Goal: Check status: Check status

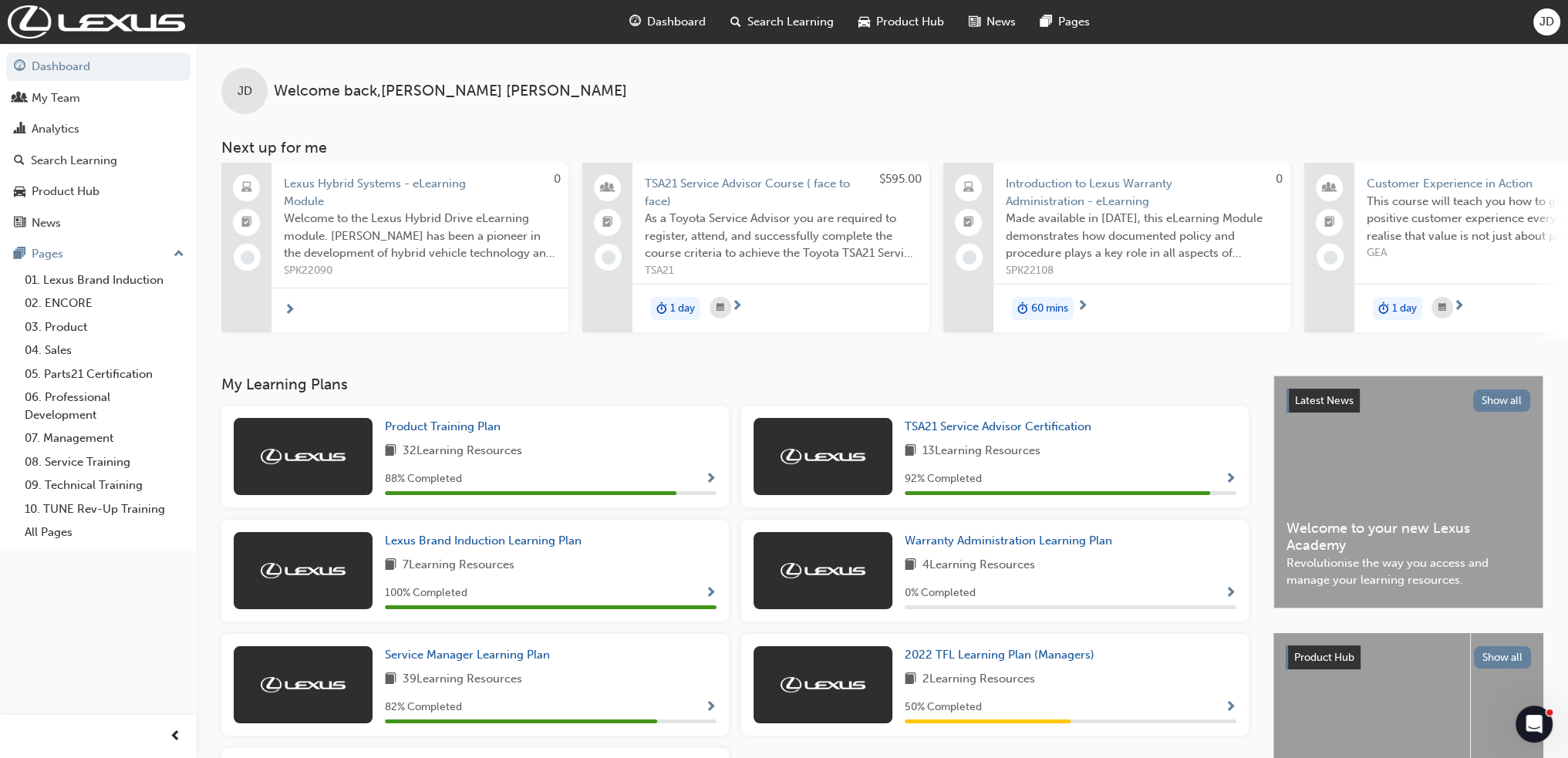
click at [950, 445] on div "TSA21 Service Advisor Certification 13 Learning Resources 92 % Completed" at bounding box center [1070, 456] width 332 height 77
click at [933, 425] on span "TSA21 Service Advisor Certification" at bounding box center [997, 427] width 186 height 14
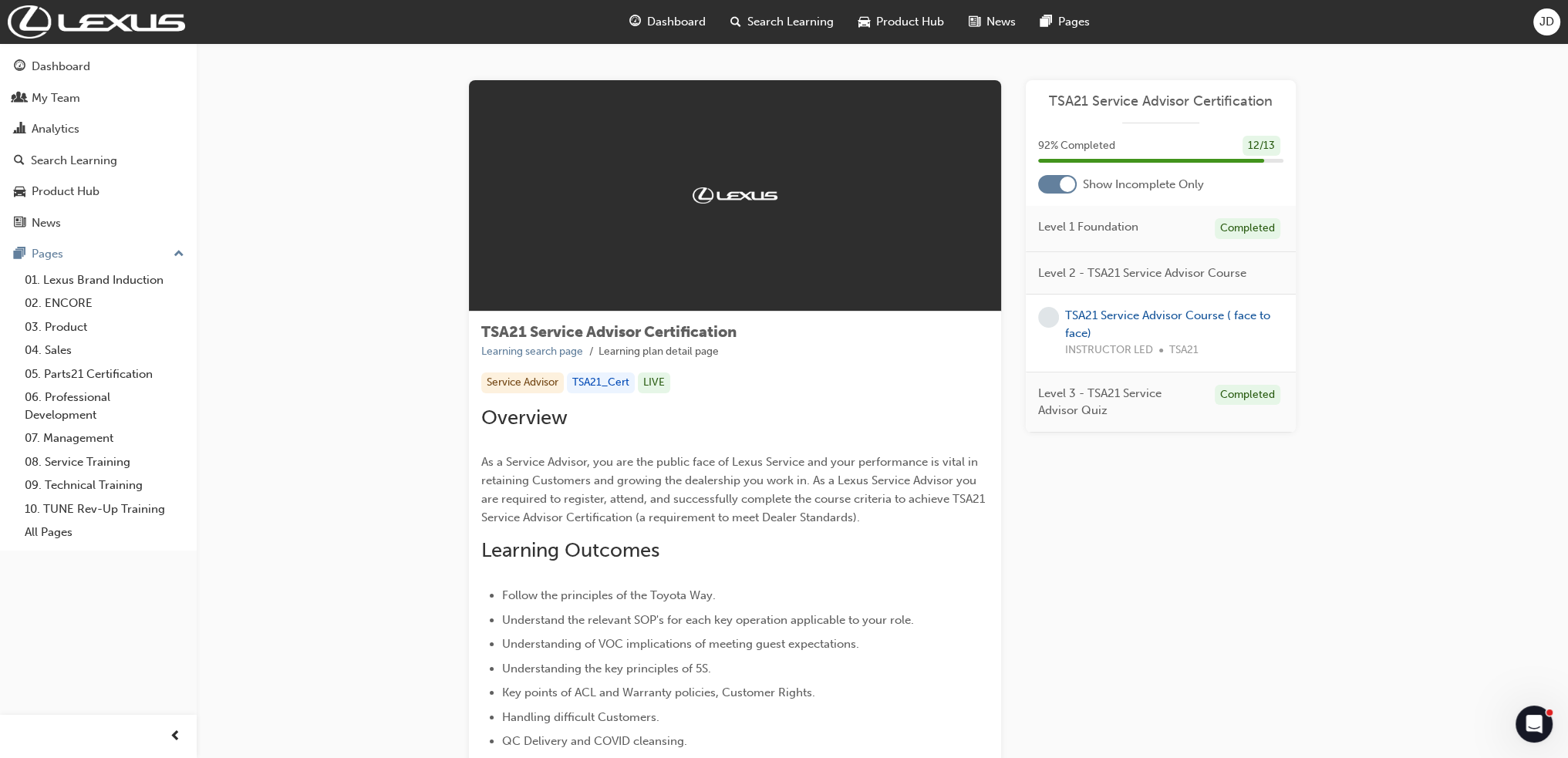
click at [1064, 181] on div at bounding box center [1067, 184] width 15 height 15
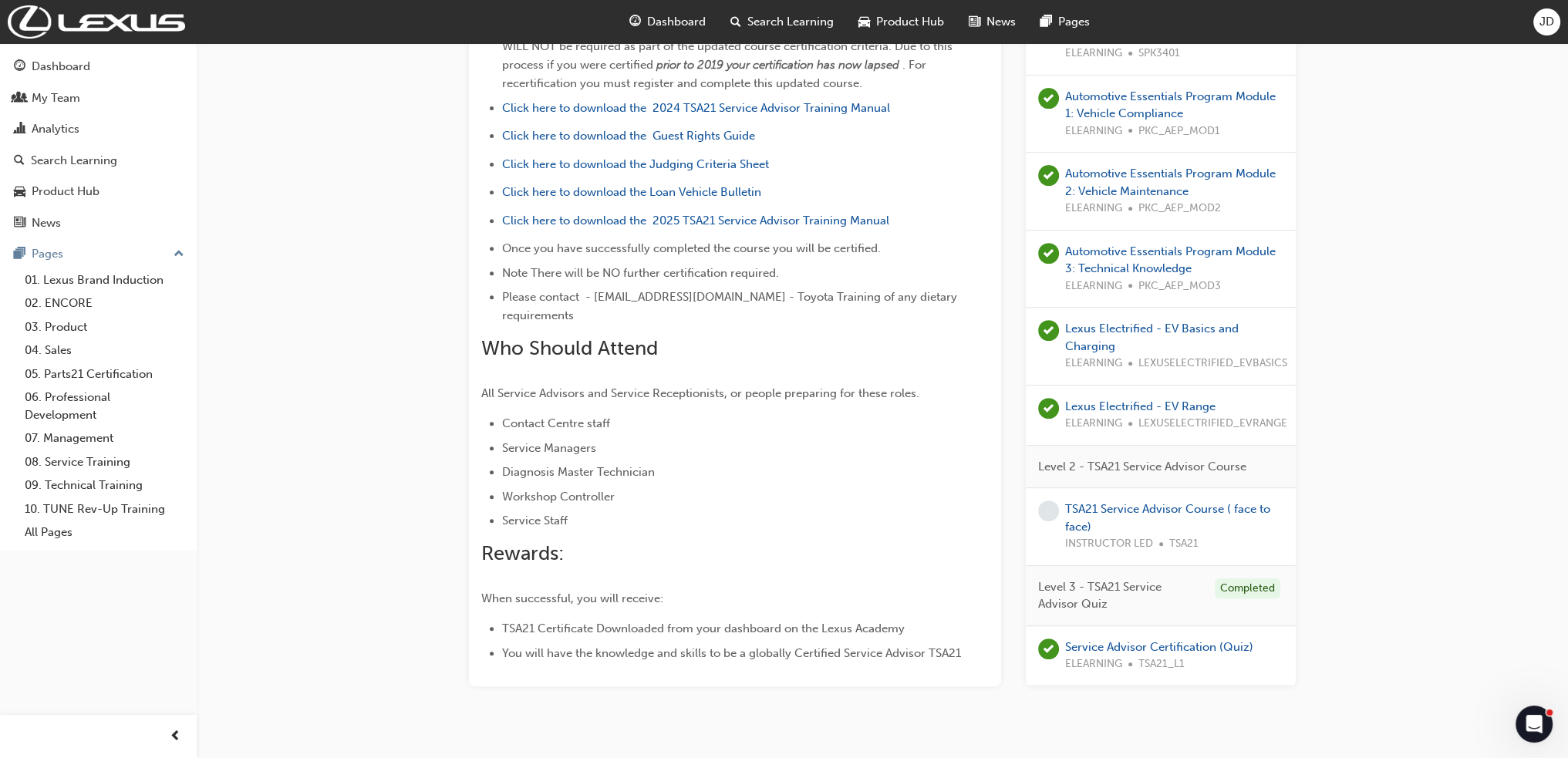
scroll to position [831, 0]
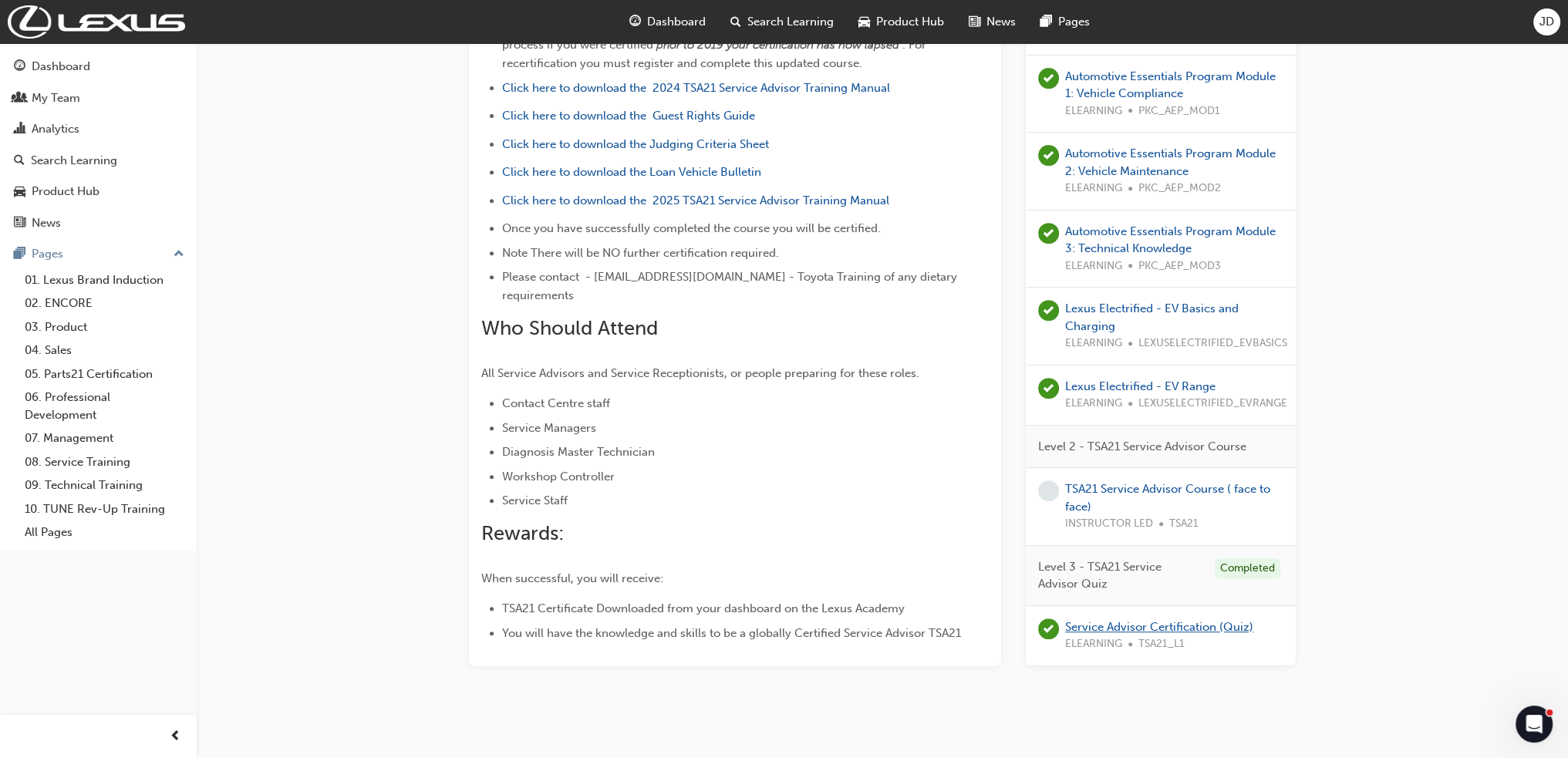
click at [1184, 620] on link "Service Advisor Certification (Quiz)" at bounding box center [1158, 627] width 188 height 14
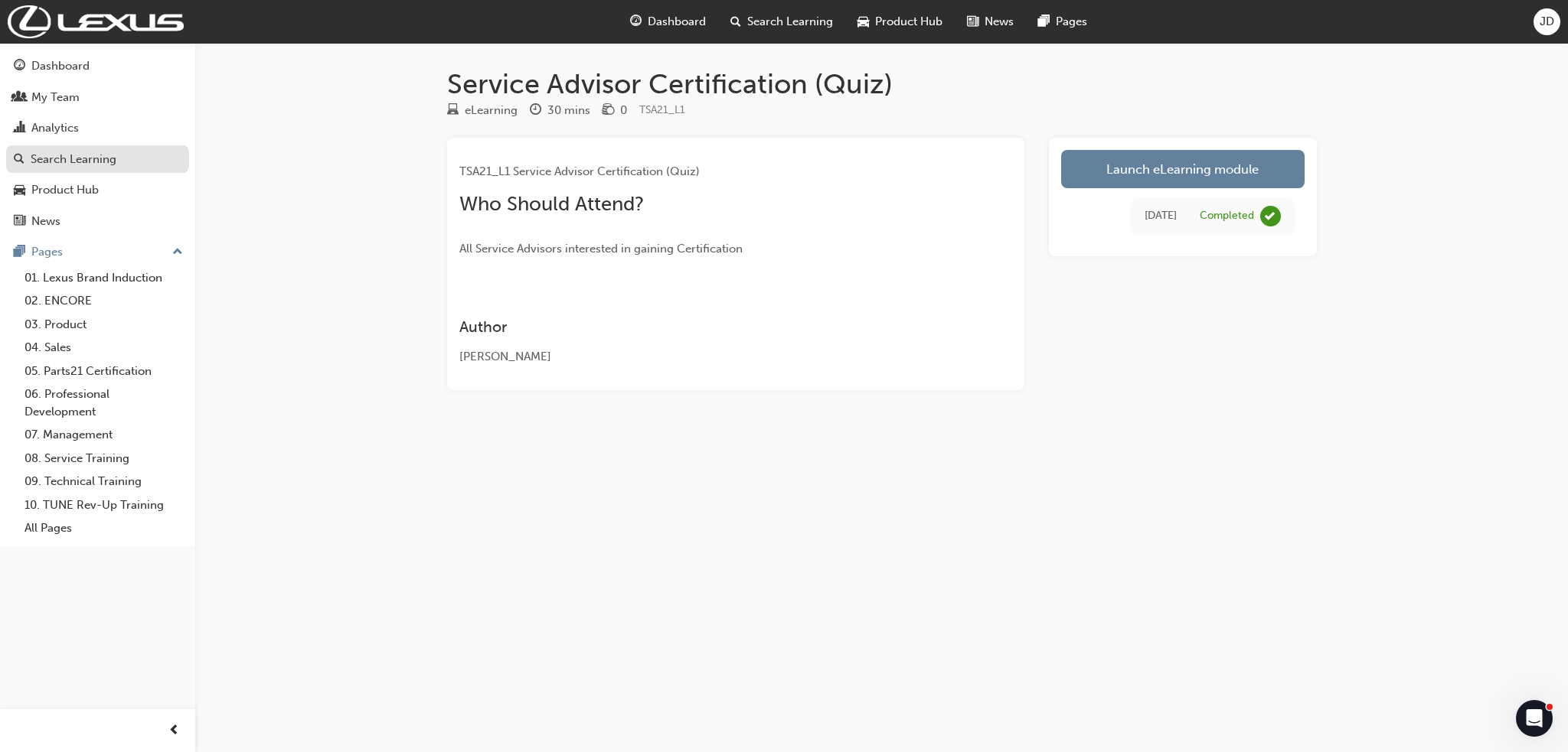
click at [73, 152] on div "Search Learning" at bounding box center [73, 159] width 86 height 18
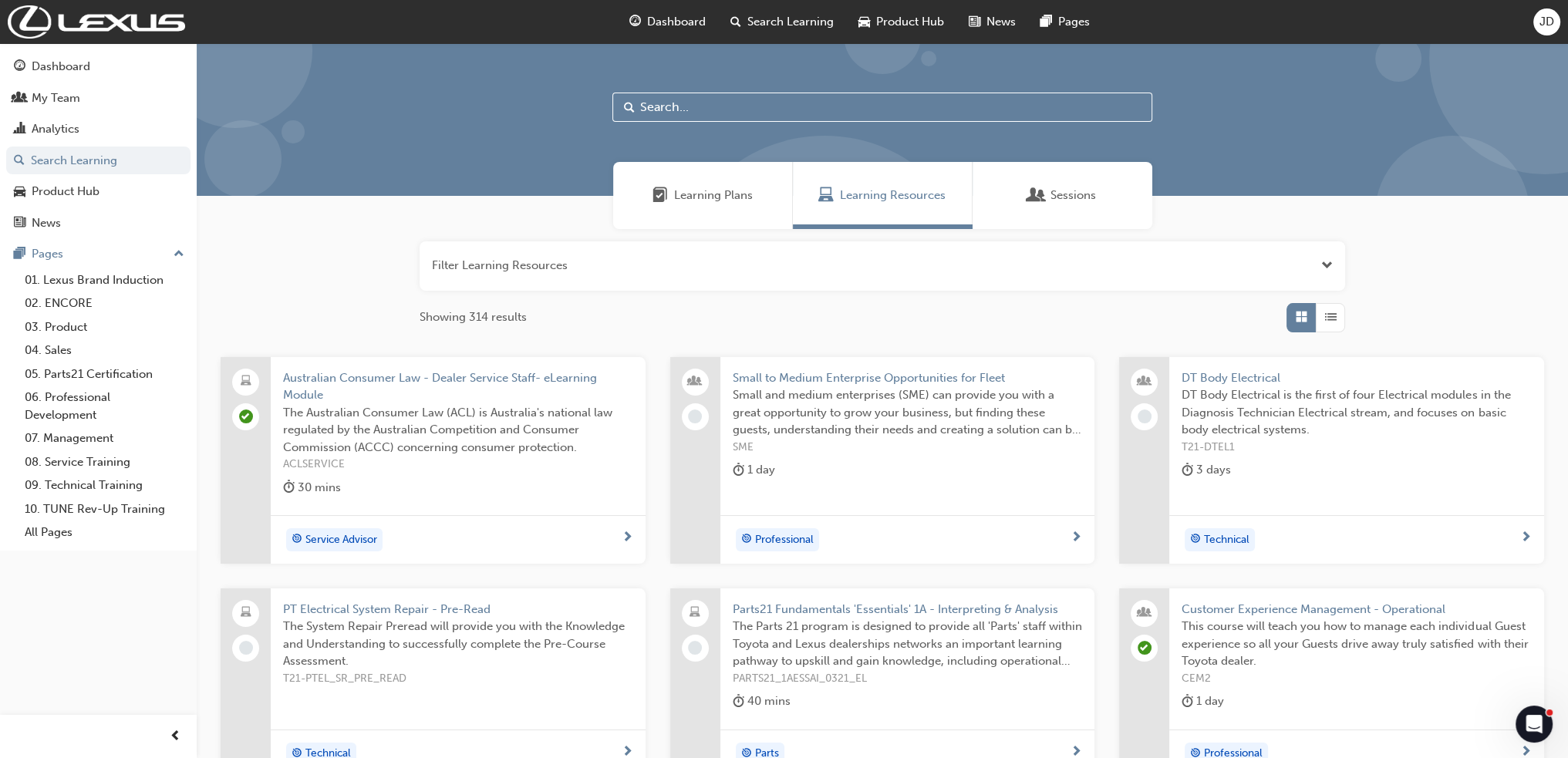
click at [747, 201] on span "Learning Plans" at bounding box center [713, 195] width 79 height 18
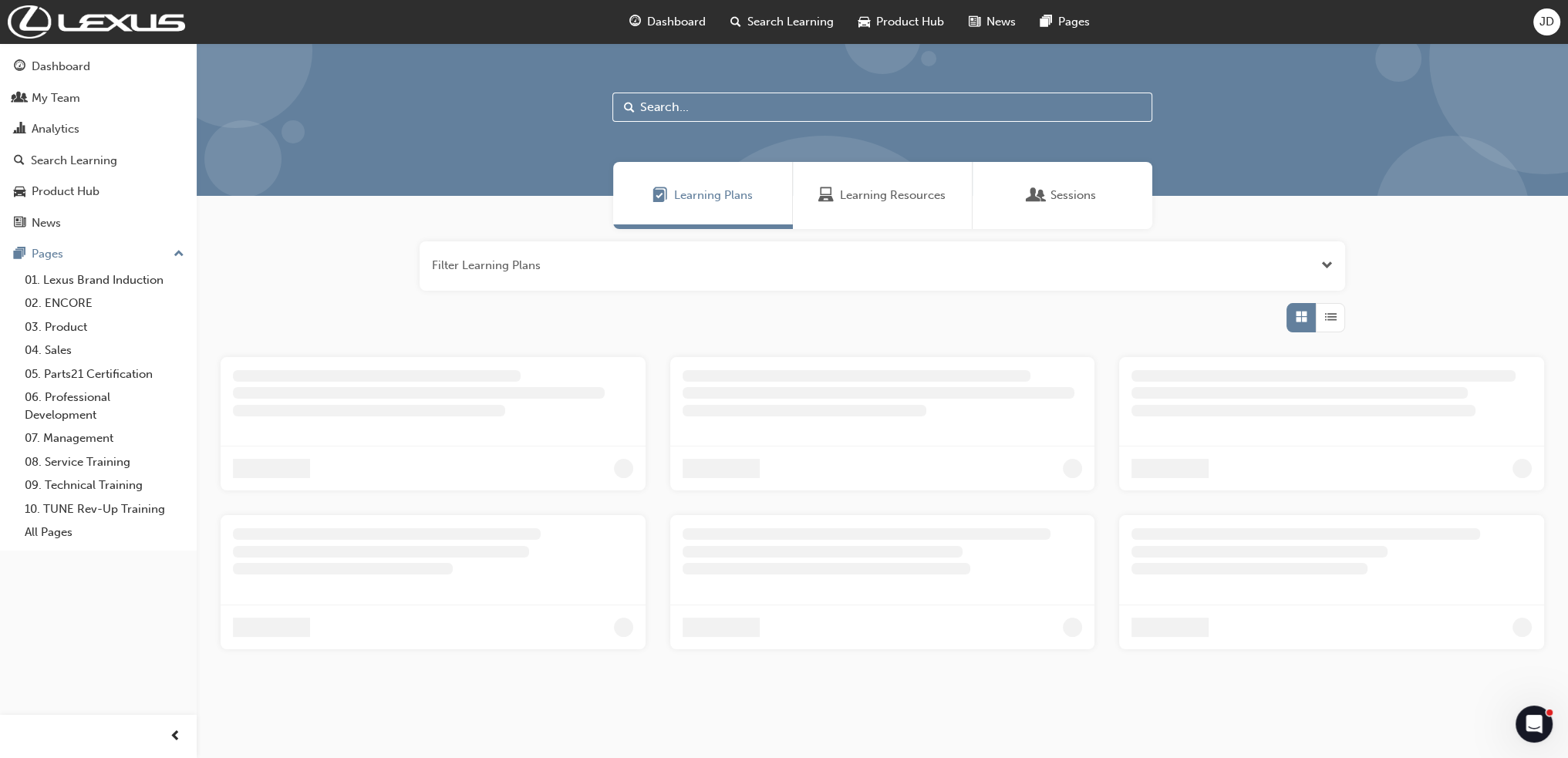
click at [625, 273] on button "button" at bounding box center [882, 266] width 925 height 50
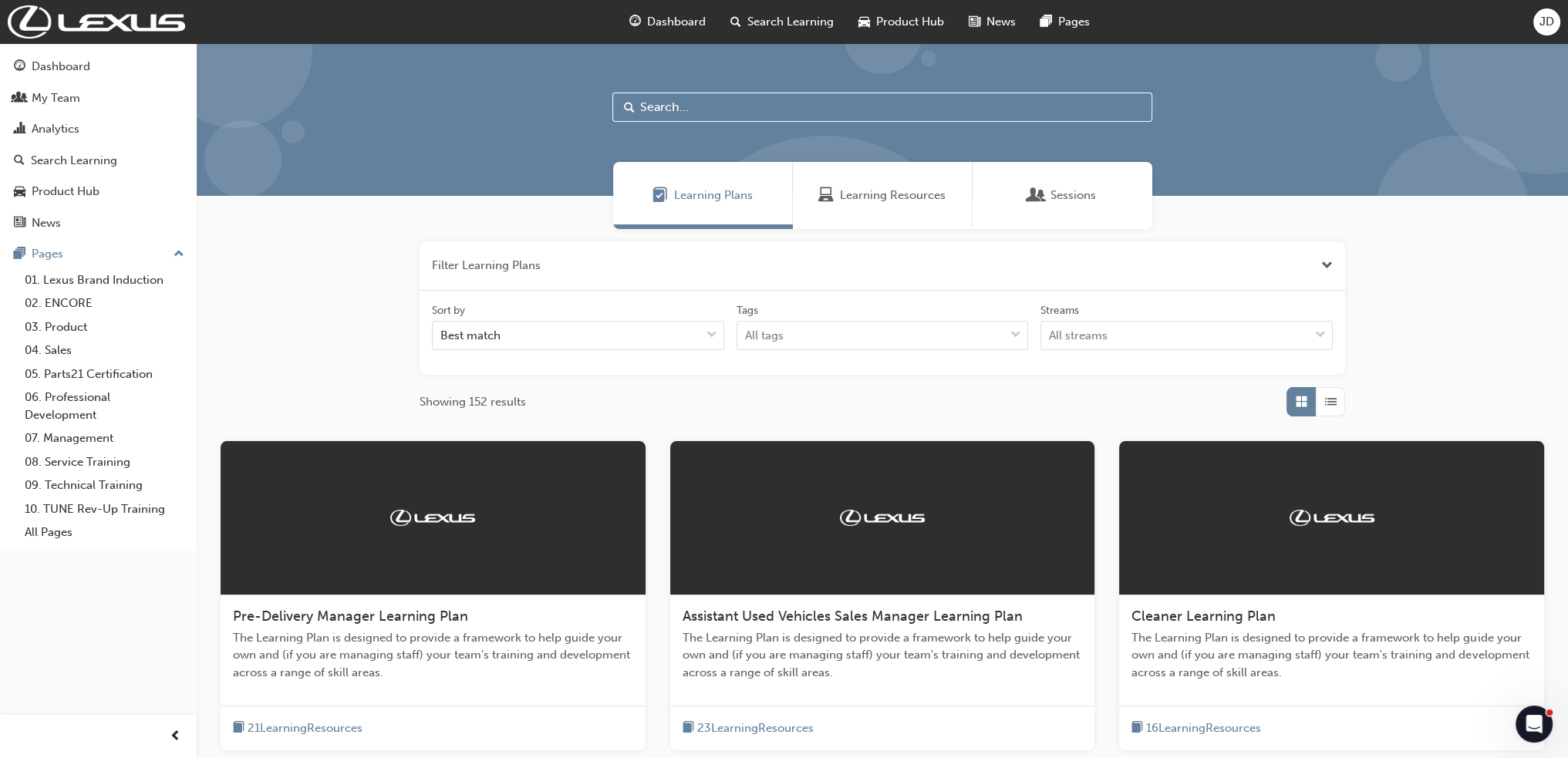
click at [902, 199] on span "Learning Resources" at bounding box center [892, 195] width 106 height 18
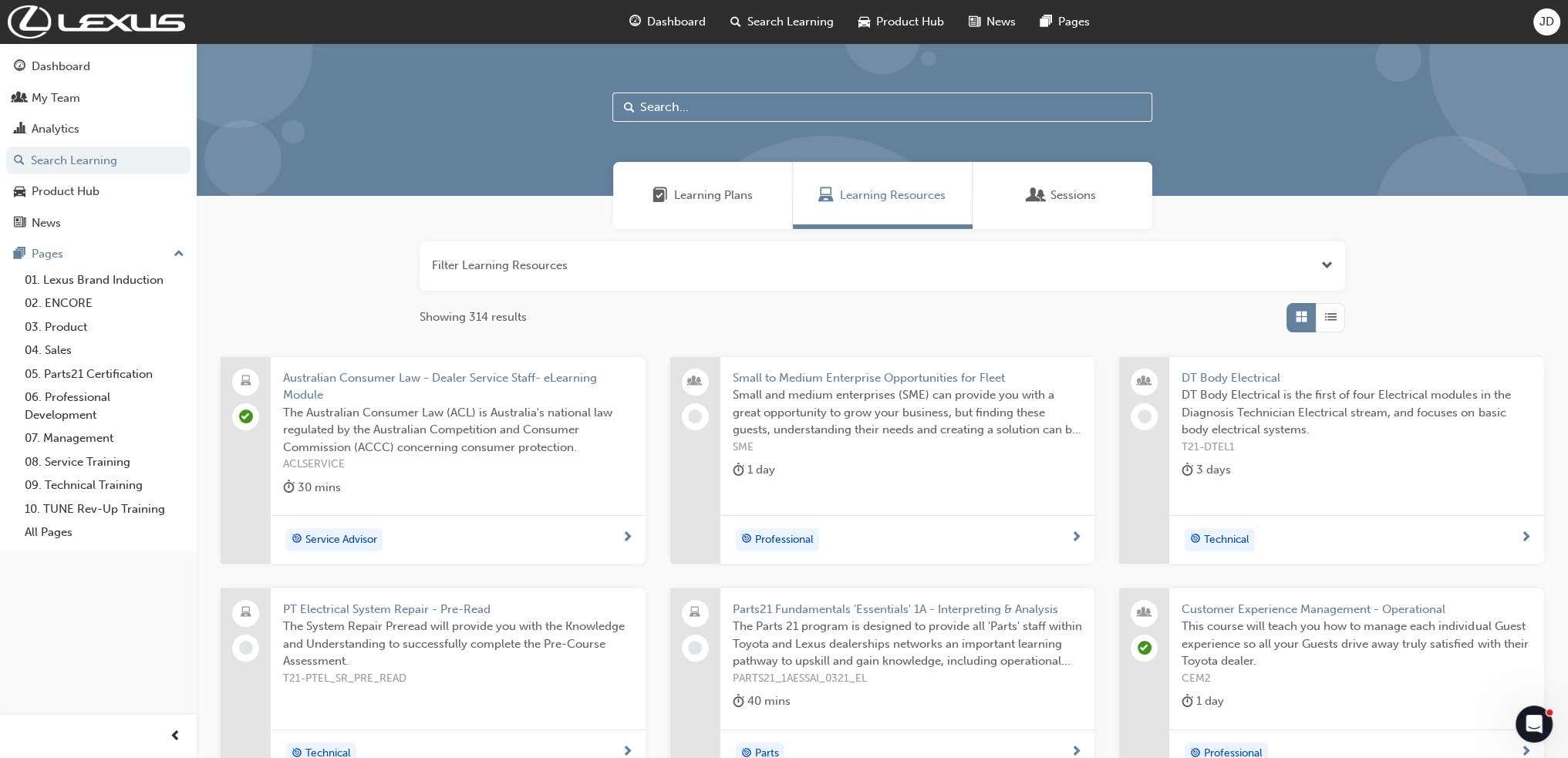
click at [1040, 192] on span "Sessions" at bounding box center [1036, 195] width 15 height 18
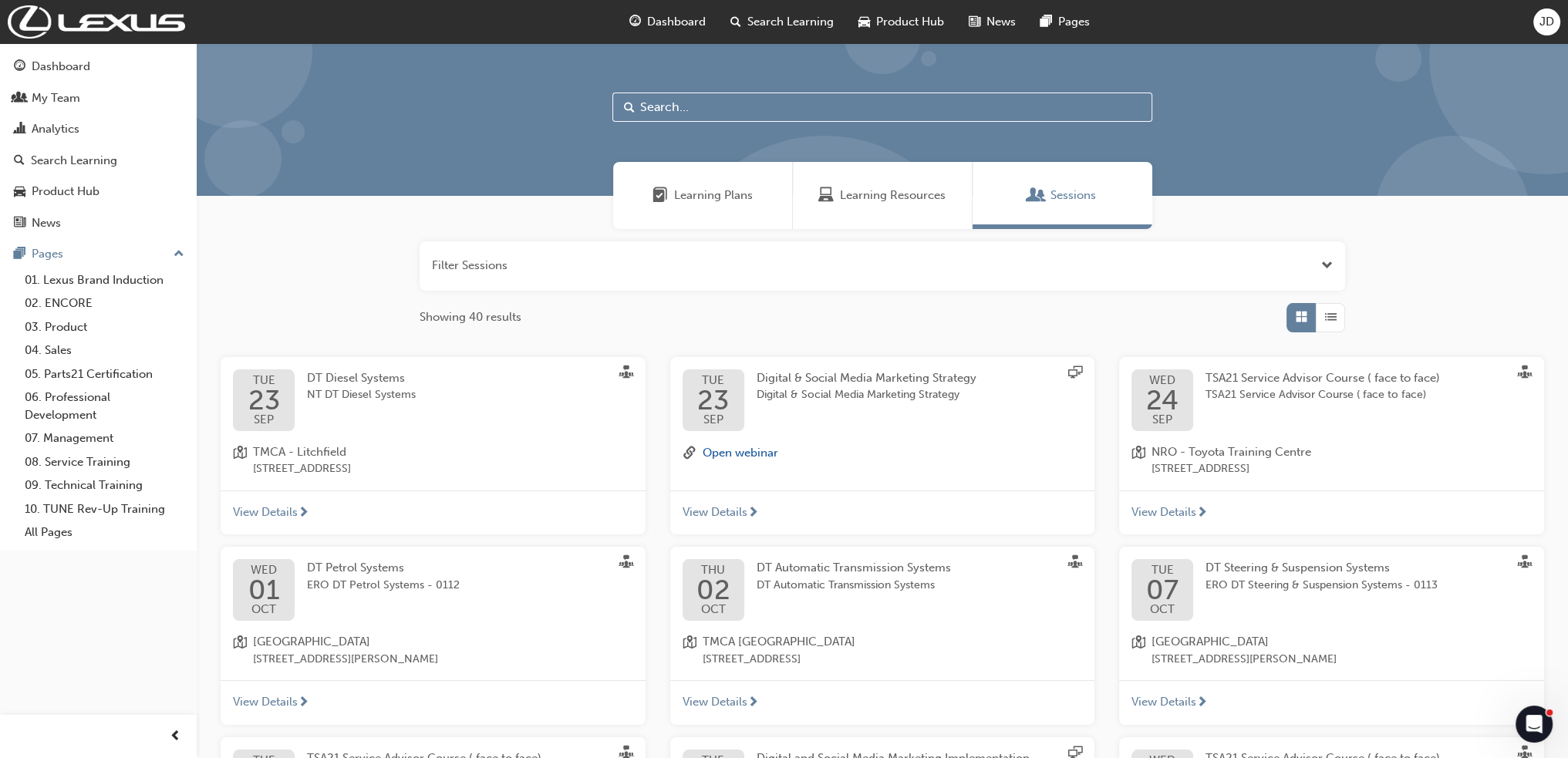
click at [795, 195] on div "Learning Resources" at bounding box center [882, 194] width 179 height 67
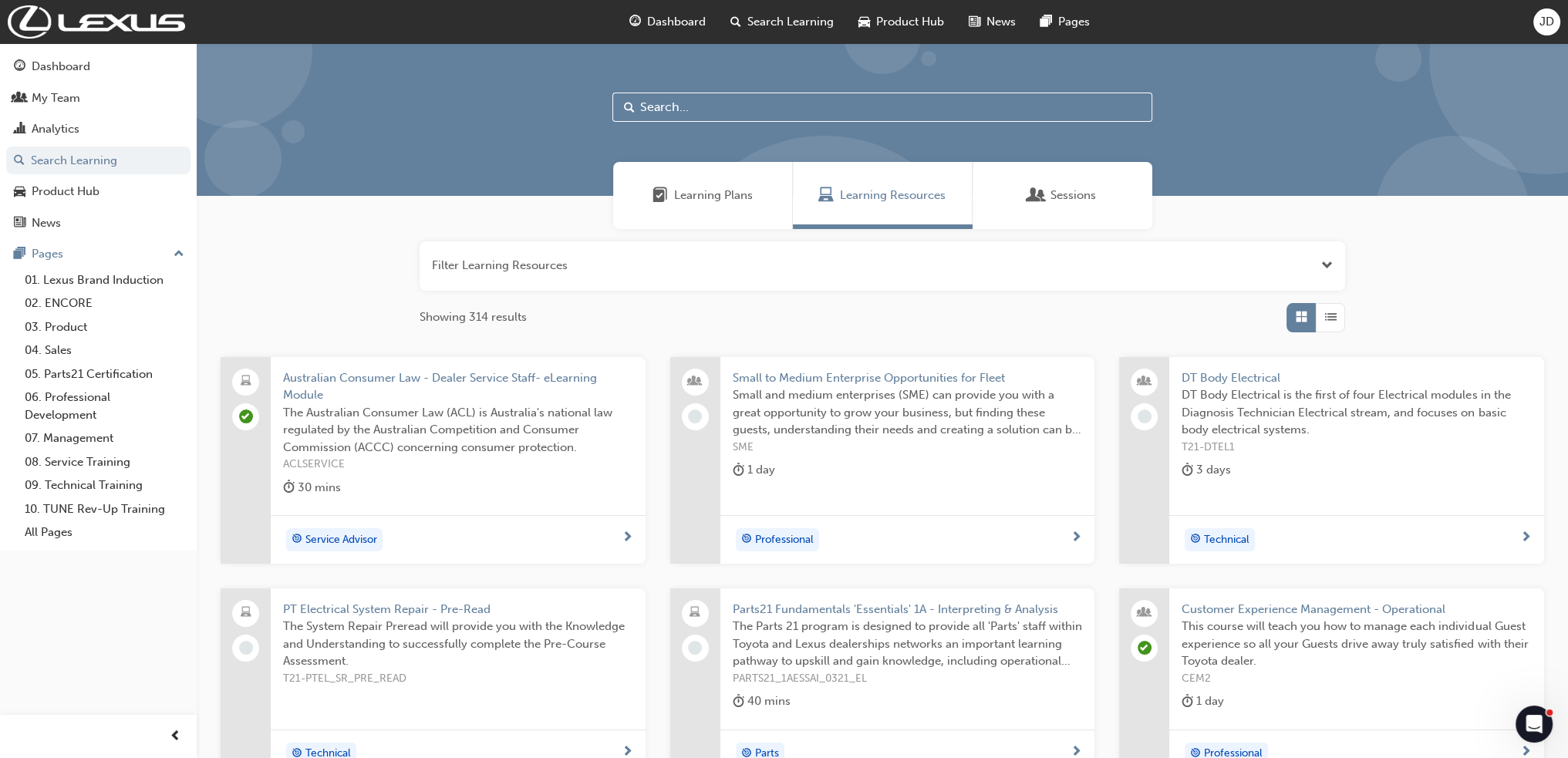
click at [748, 192] on span "Learning Plans" at bounding box center [713, 195] width 79 height 18
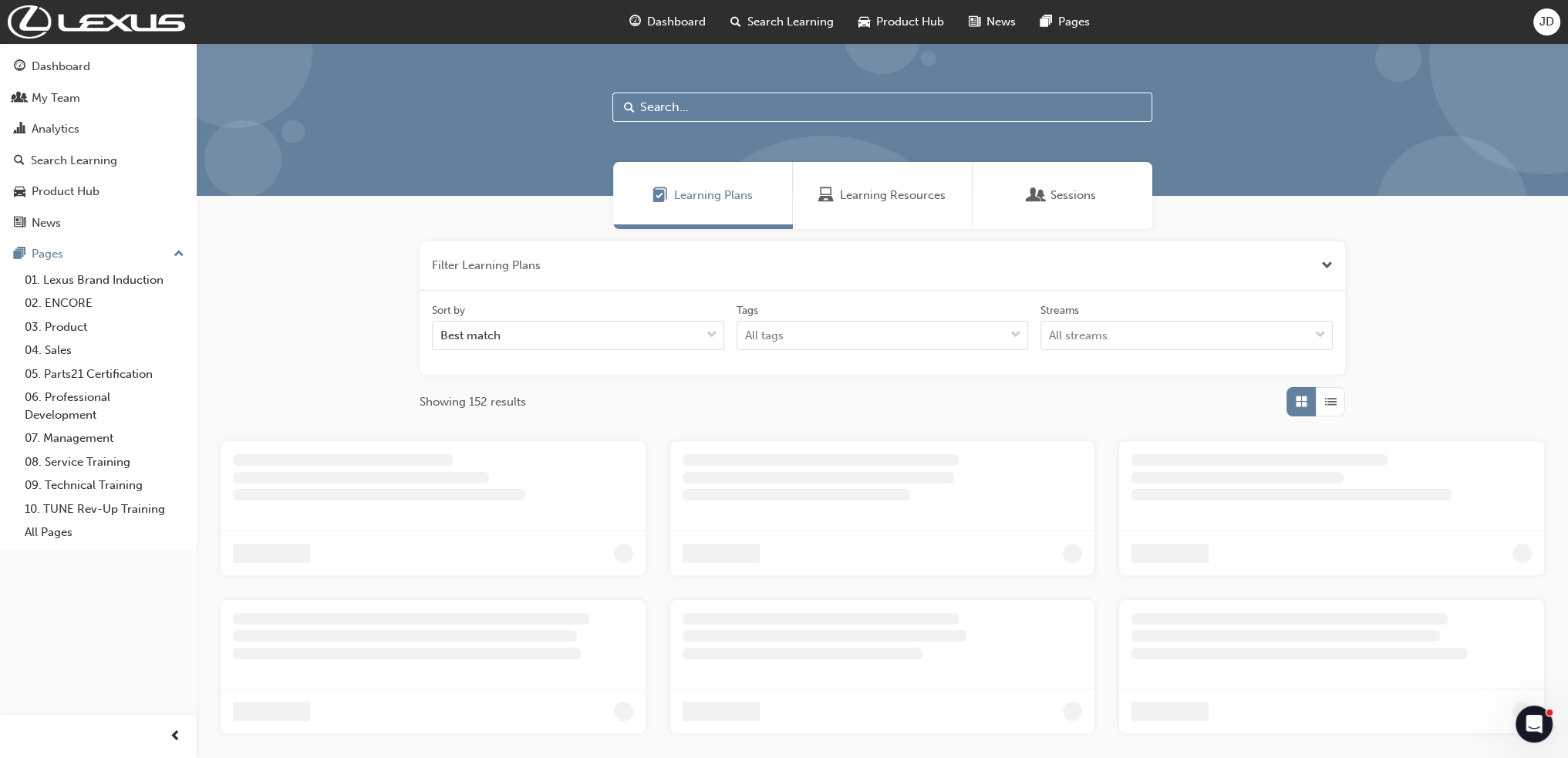
click at [728, 114] on input "text" at bounding box center [881, 107] width 539 height 29
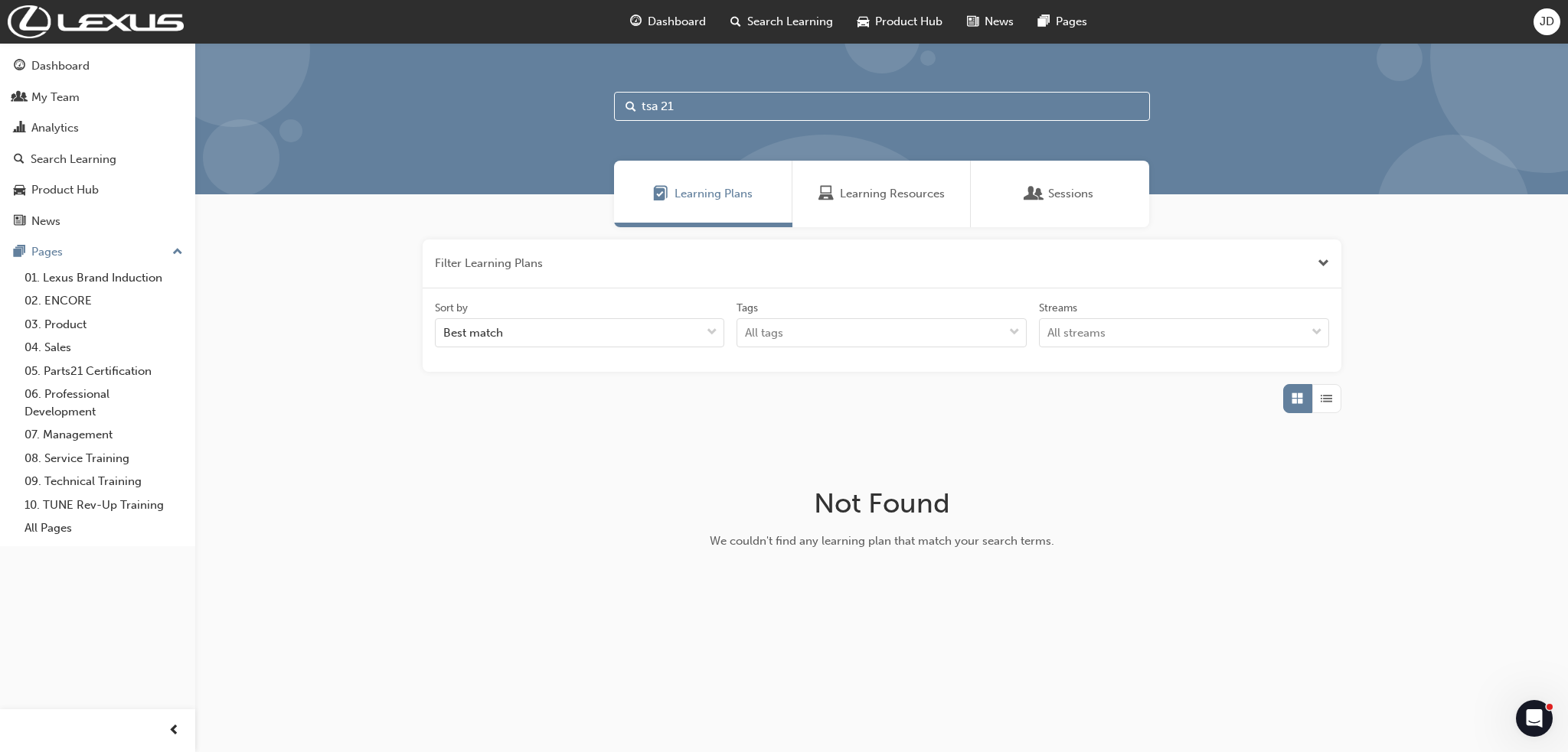
click at [702, 111] on input "tsa 21" at bounding box center [881, 106] width 536 height 29
type input "tsa21"
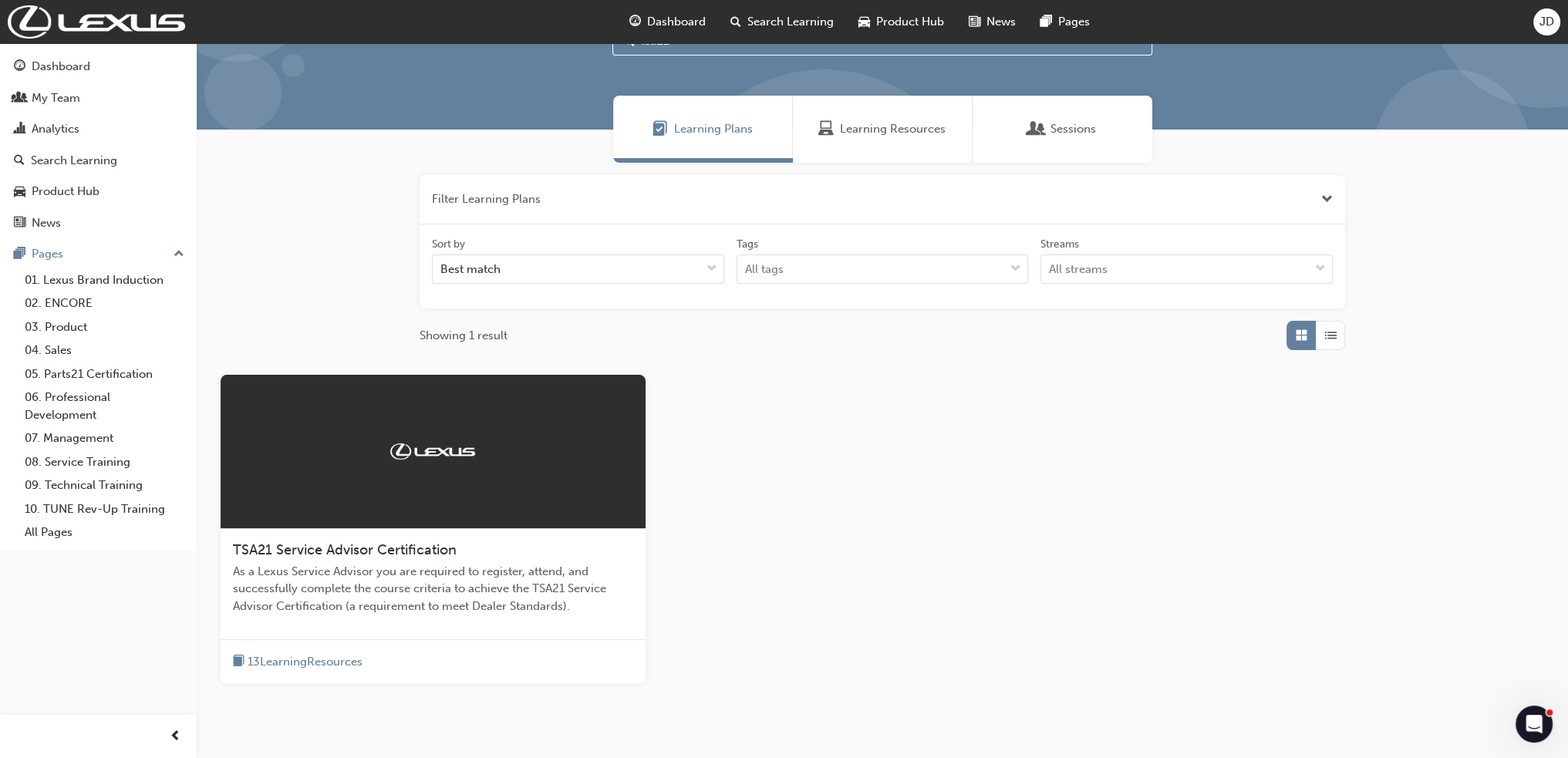
scroll to position [142, 0]
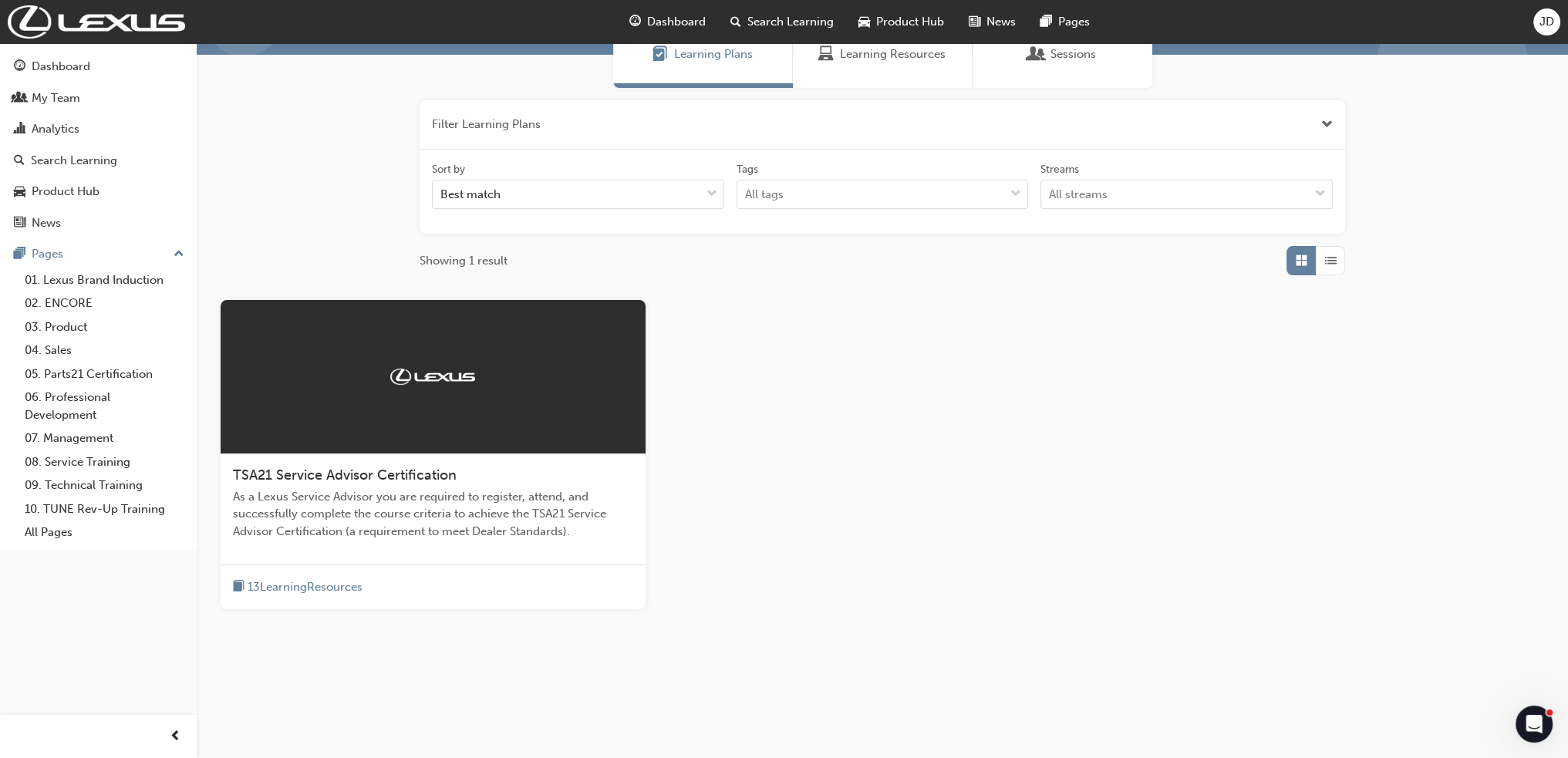
click at [345, 489] on span "As a Lexus Service Advisor you are required to register, attend, and successful…" at bounding box center [433, 515] width 400 height 53
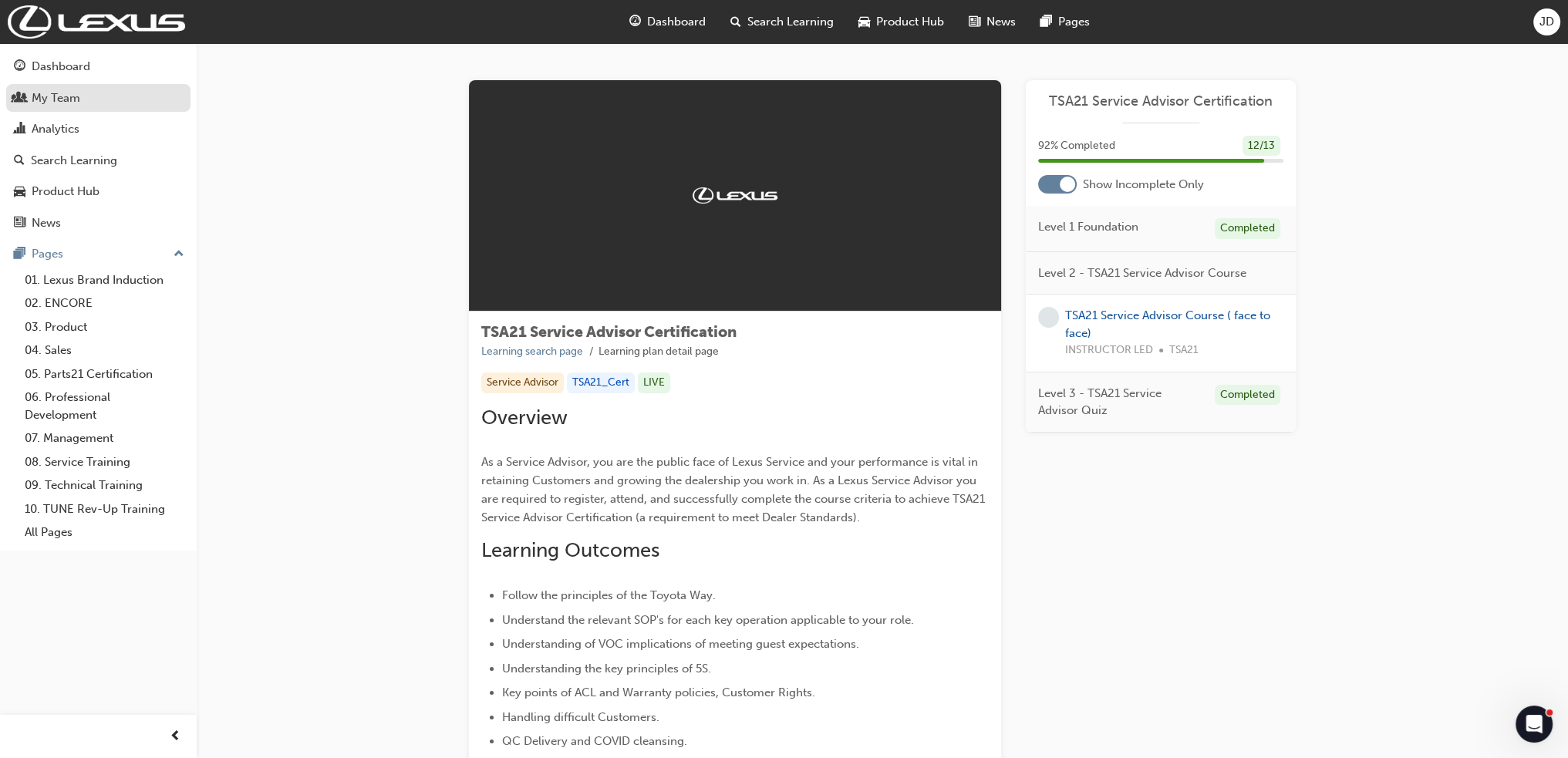
click at [84, 101] on div "My Team" at bounding box center [98, 98] width 168 height 19
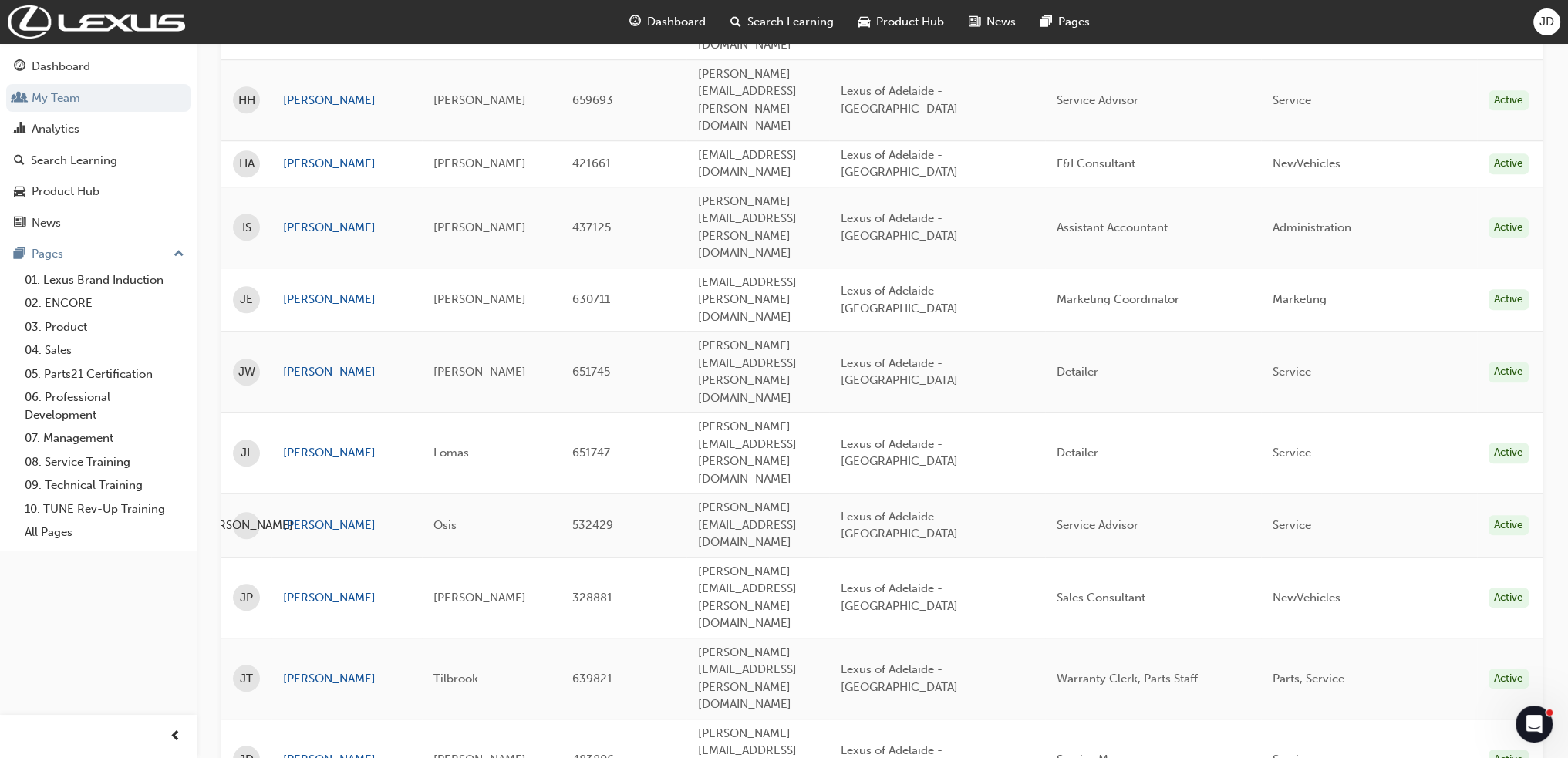
scroll to position [1562, 0]
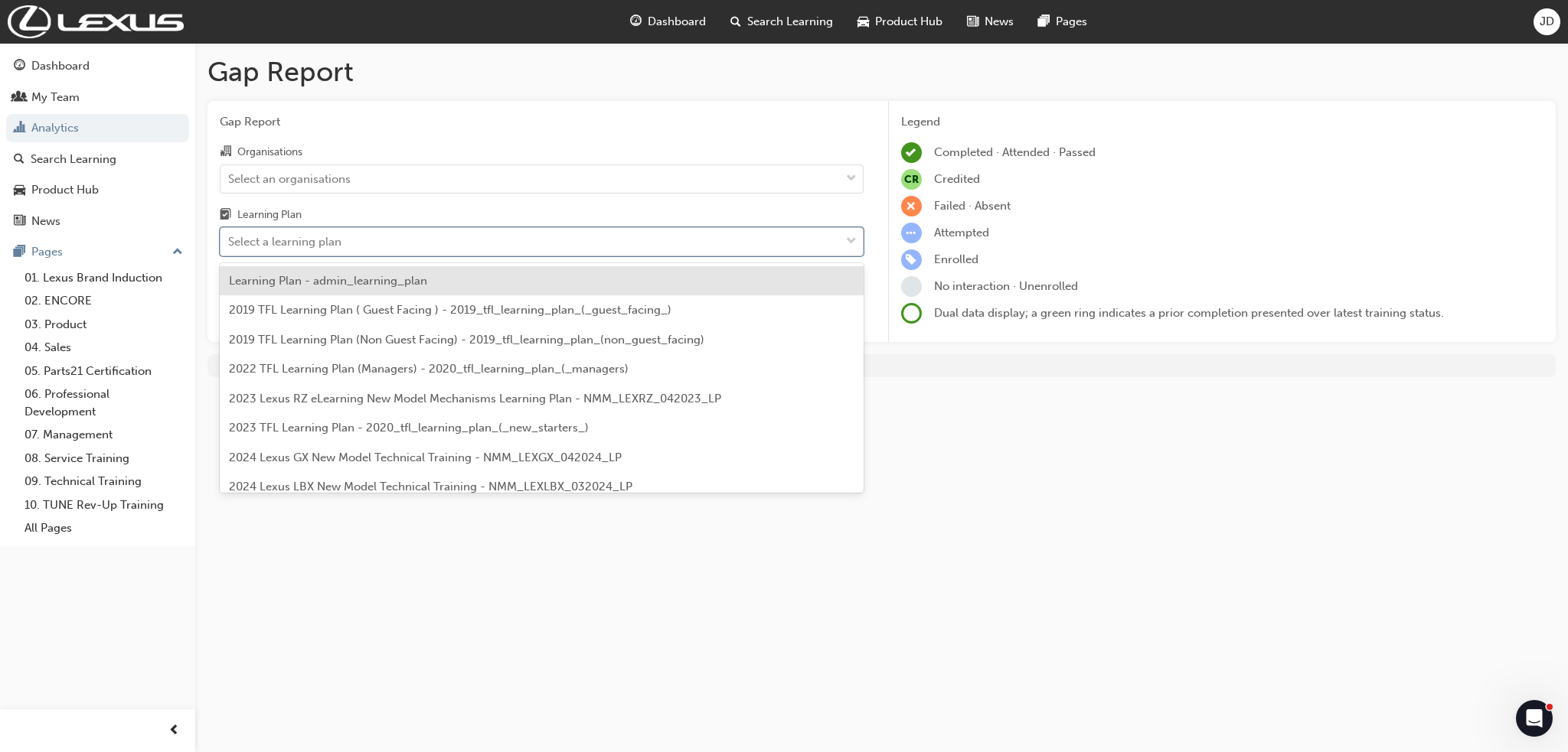
click at [322, 241] on div "Select a learning plan" at bounding box center [285, 242] width 113 height 18
click at [230, 241] on input "Learning Plan option Learning Plan - admin_learning_plan focused, 1 of 152. 152…" at bounding box center [230, 240] width 2 height 13
type input "tsa"
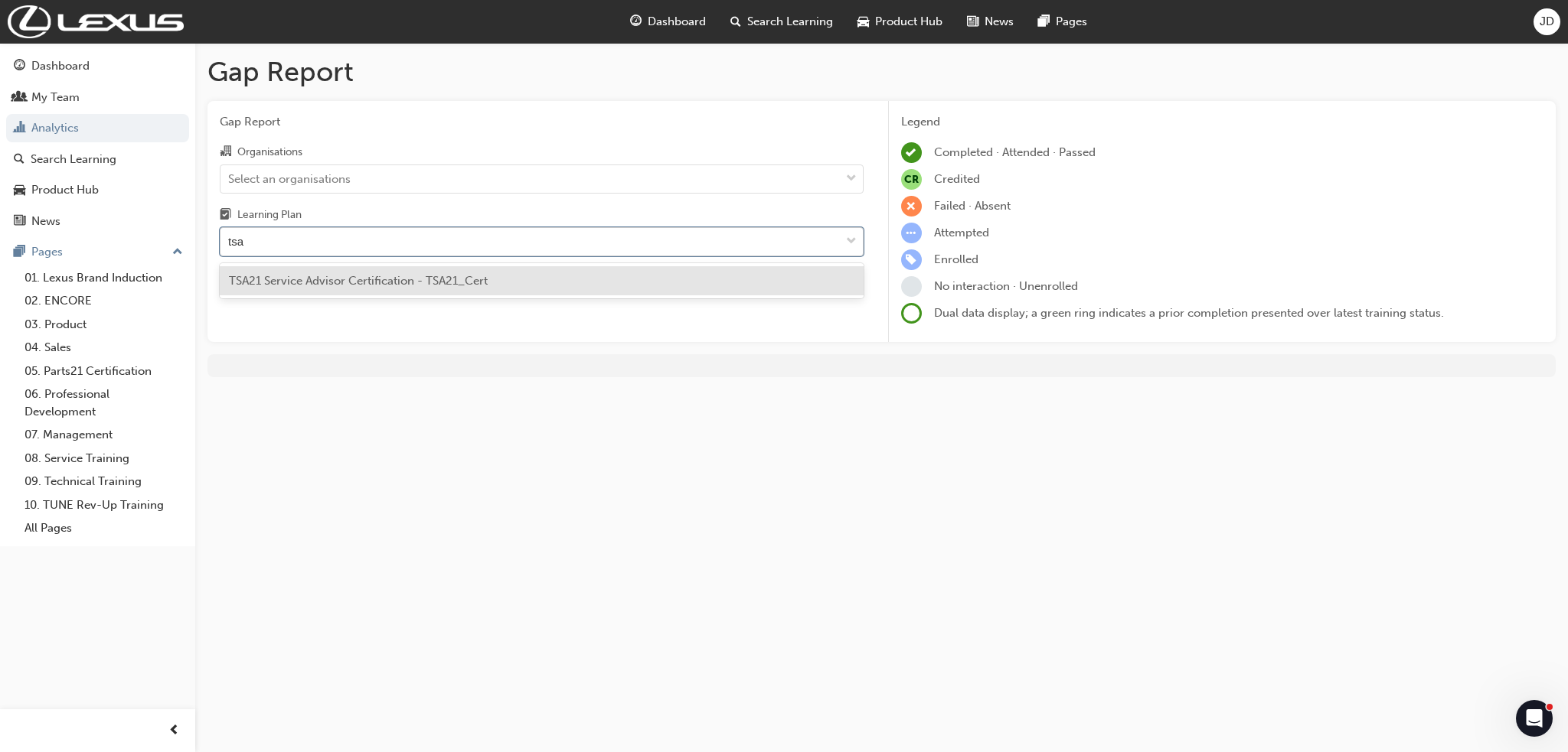
click at [351, 277] on span "TSA21 Service Advisor Certification - TSA21_Cert" at bounding box center [357, 281] width 258 height 14
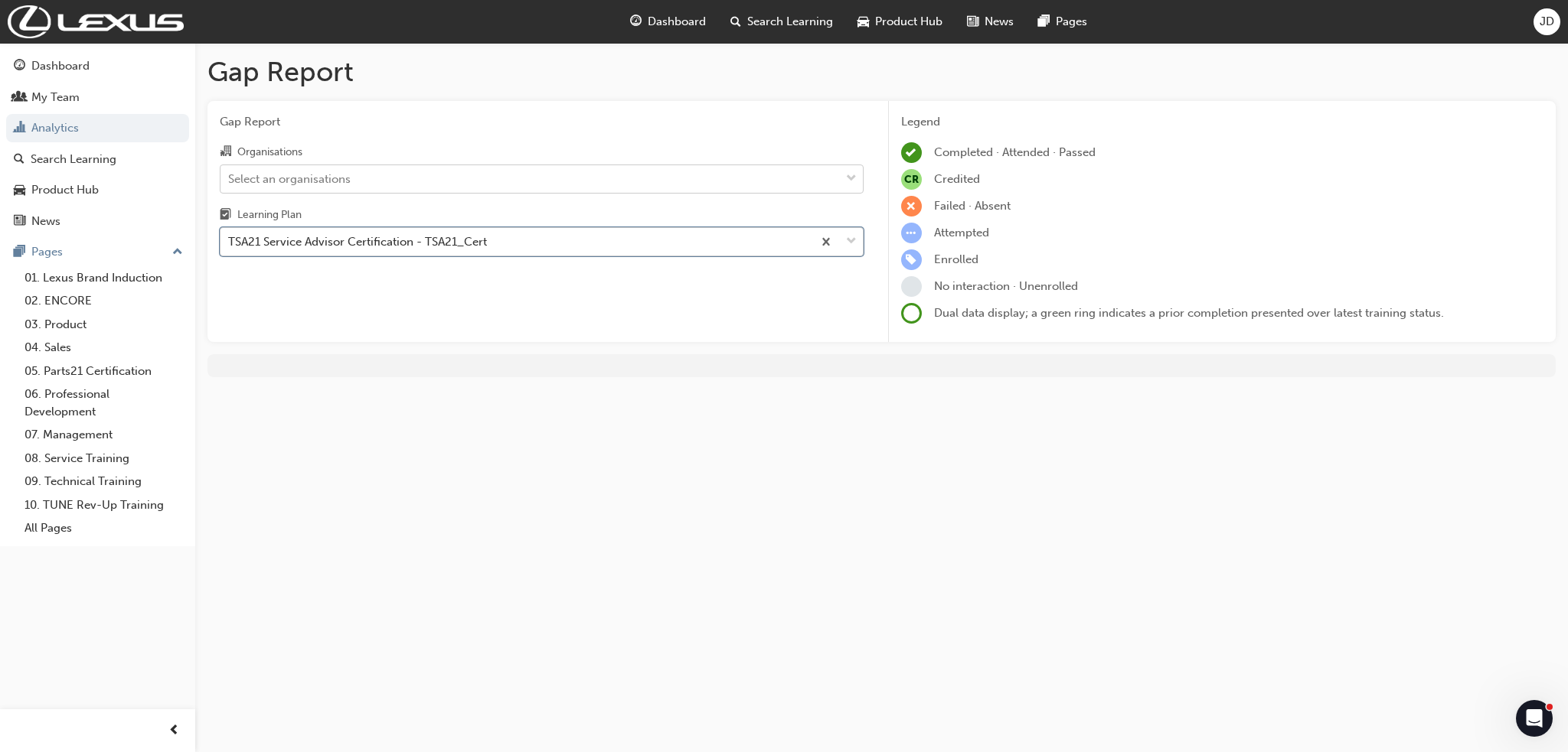
click at [356, 185] on div "Select an organisations" at bounding box center [531, 178] width 620 height 27
click at [230, 184] on input "Organisations Select an organisations" at bounding box center [230, 177] width 2 height 13
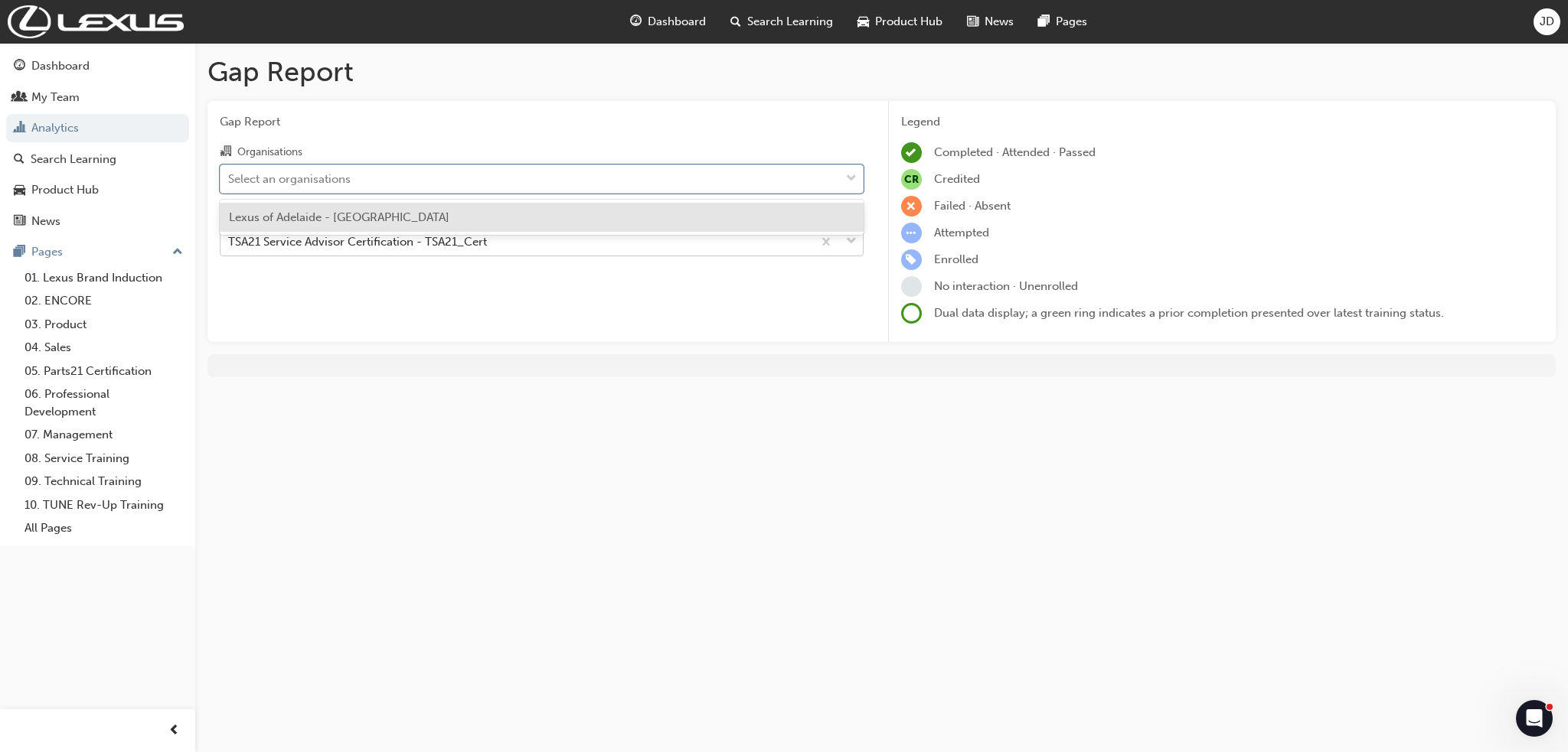
click at [312, 211] on span "Lexus of Adelaide - [GEOGRAPHIC_DATA]" at bounding box center [339, 218] width 221 height 14
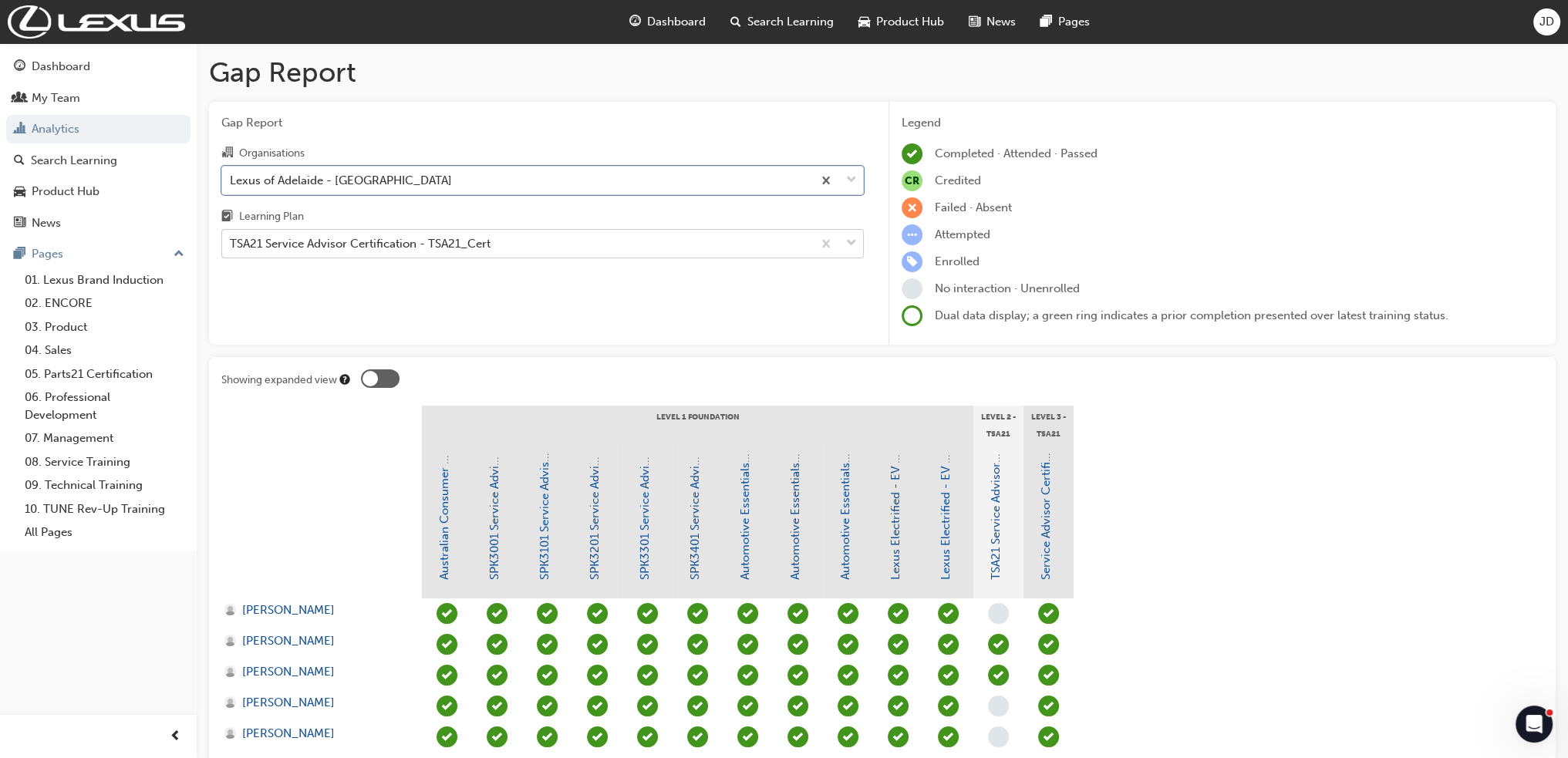
click at [530, 247] on div "TSA21 Service Advisor Certification - TSA21_Cert" at bounding box center [517, 243] width 590 height 27
click at [231, 247] on input "Learning Plan TSA21 Service Advisor Certification - TSA21_Cert" at bounding box center [231, 242] width 2 height 13
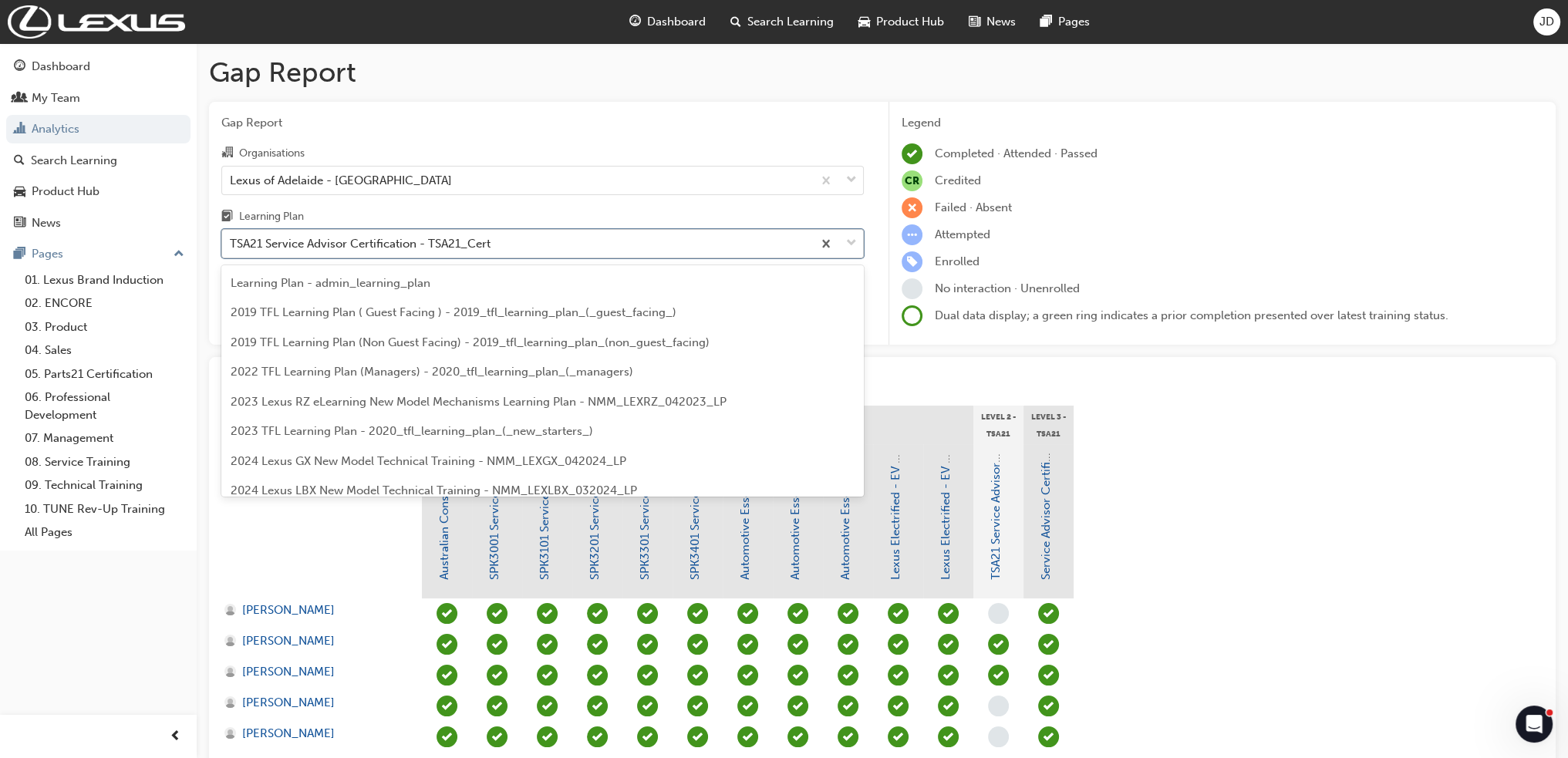
scroll to position [3882, 0]
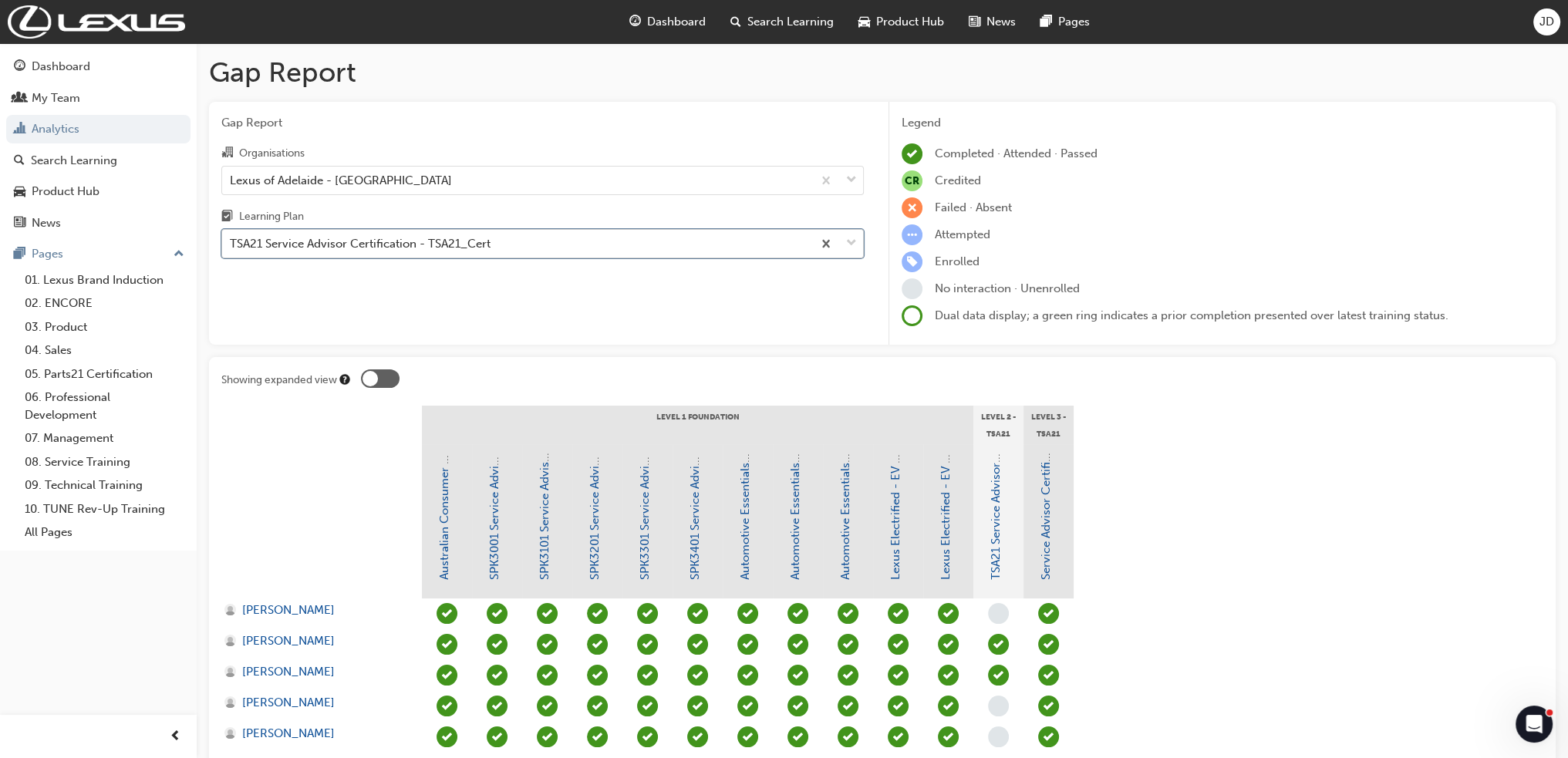
click at [530, 247] on div "TSA21 Service Advisor Certification - TSA21_Cert" at bounding box center [517, 243] width 590 height 27
click at [231, 247] on input "Learning Plan option TSA21 Service Advisor Certification - TSA21_Cert, selected…" at bounding box center [231, 242] width 2 height 13
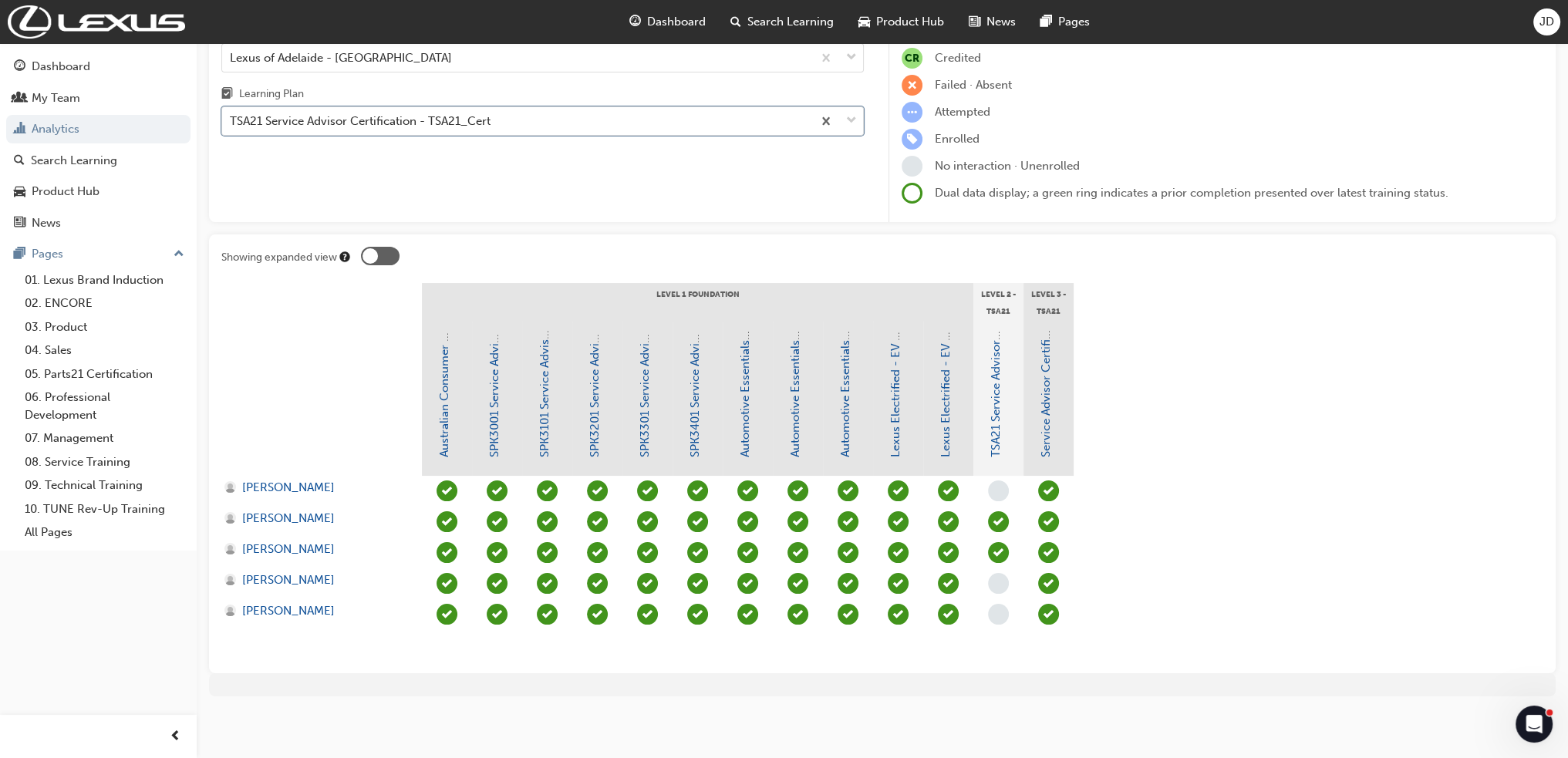
scroll to position [124, 0]
click at [386, 252] on div at bounding box center [380, 255] width 39 height 19
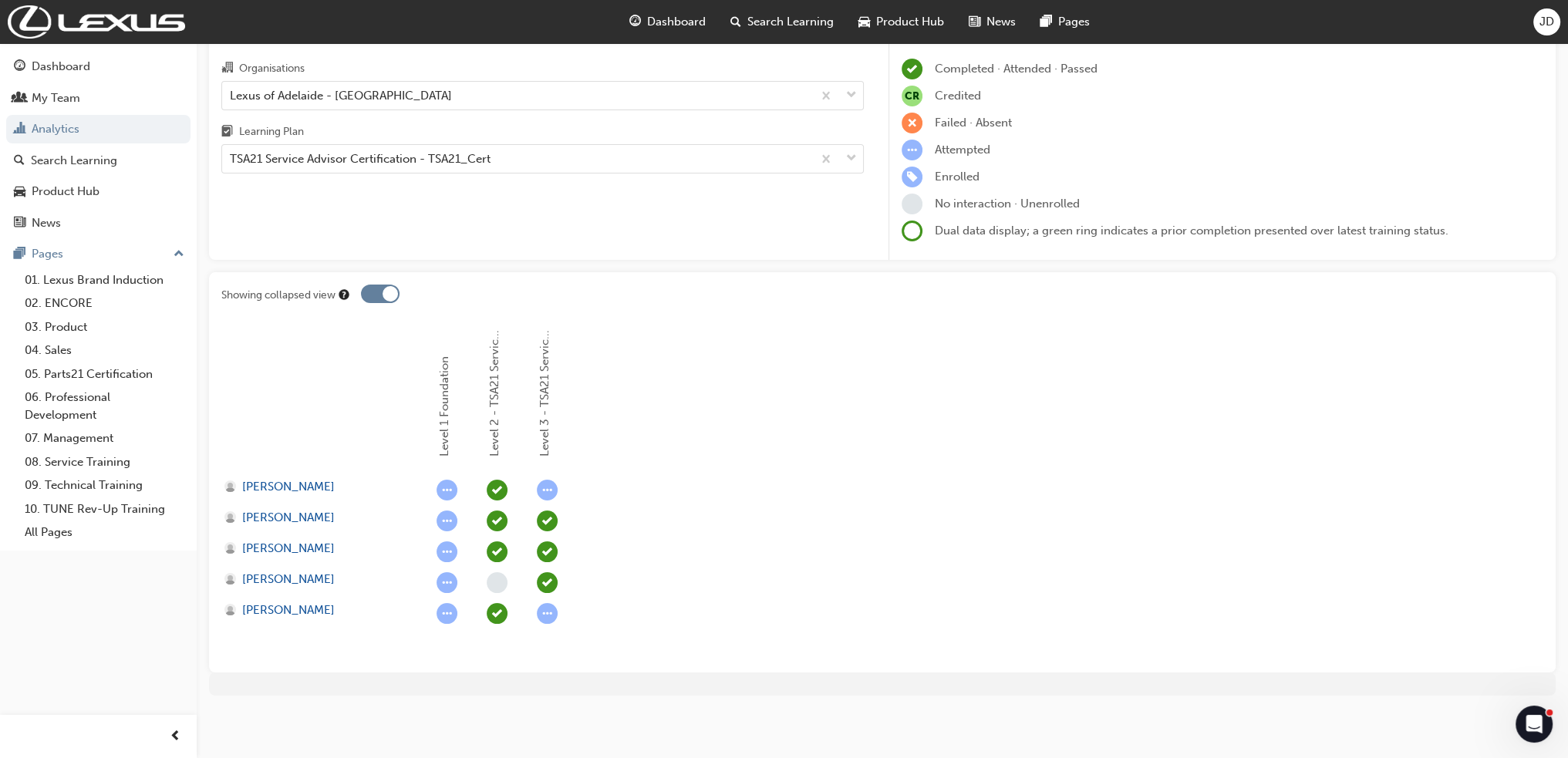
click at [384, 298] on div at bounding box center [390, 293] width 15 height 15
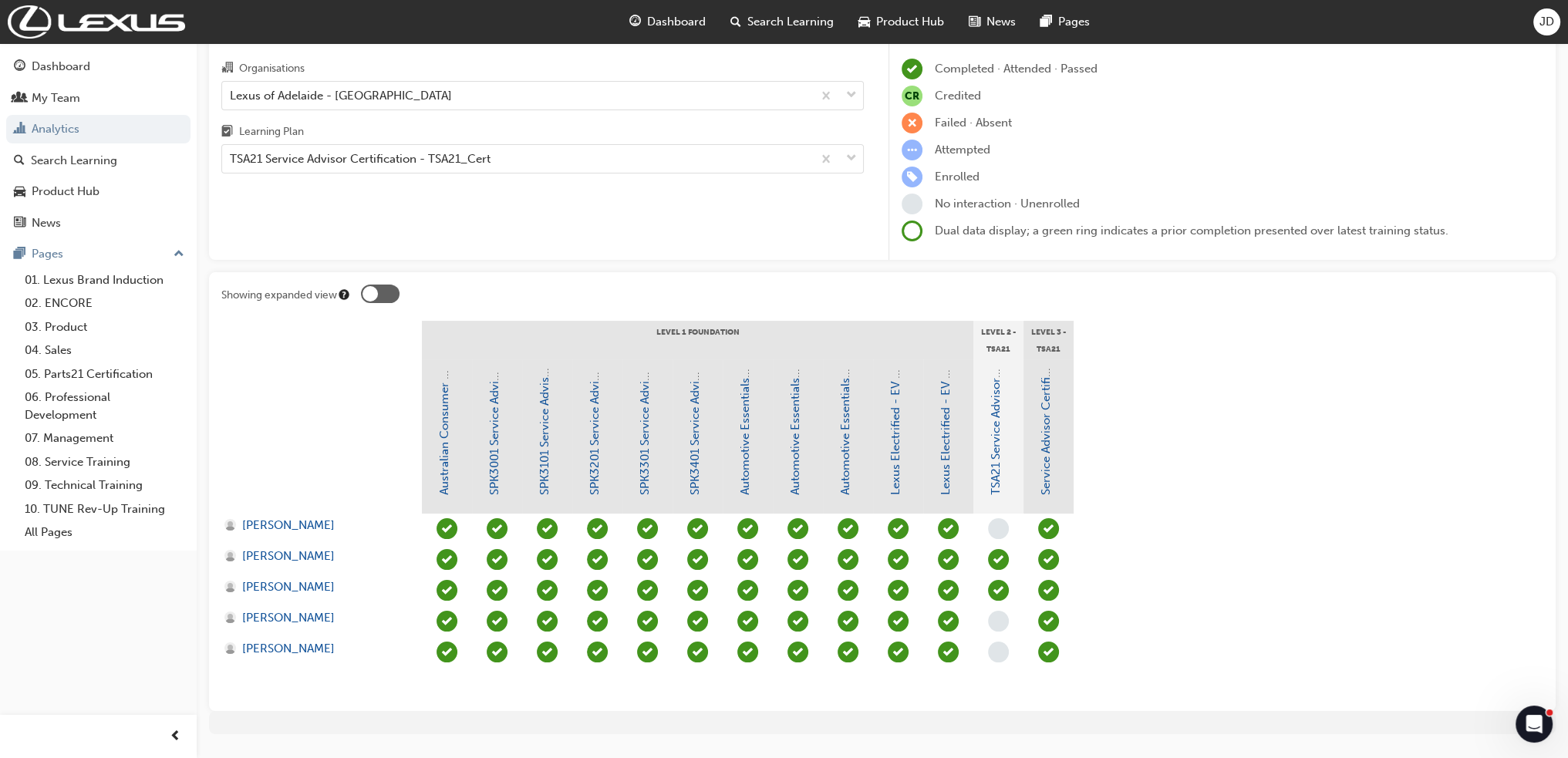
scroll to position [124, 0]
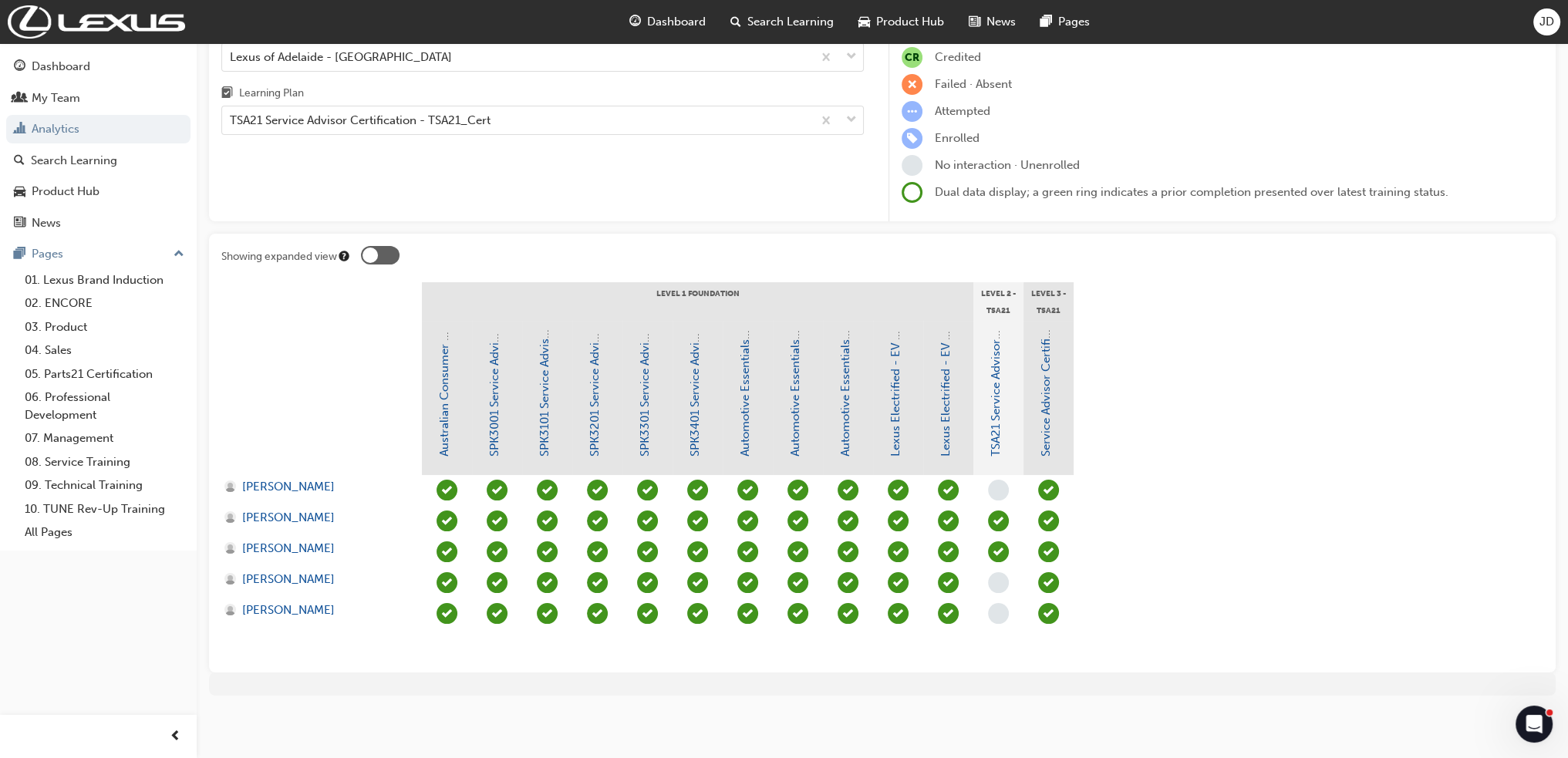
click at [384, 298] on div at bounding box center [321, 301] width 200 height 39
click at [377, 259] on div at bounding box center [380, 255] width 39 height 19
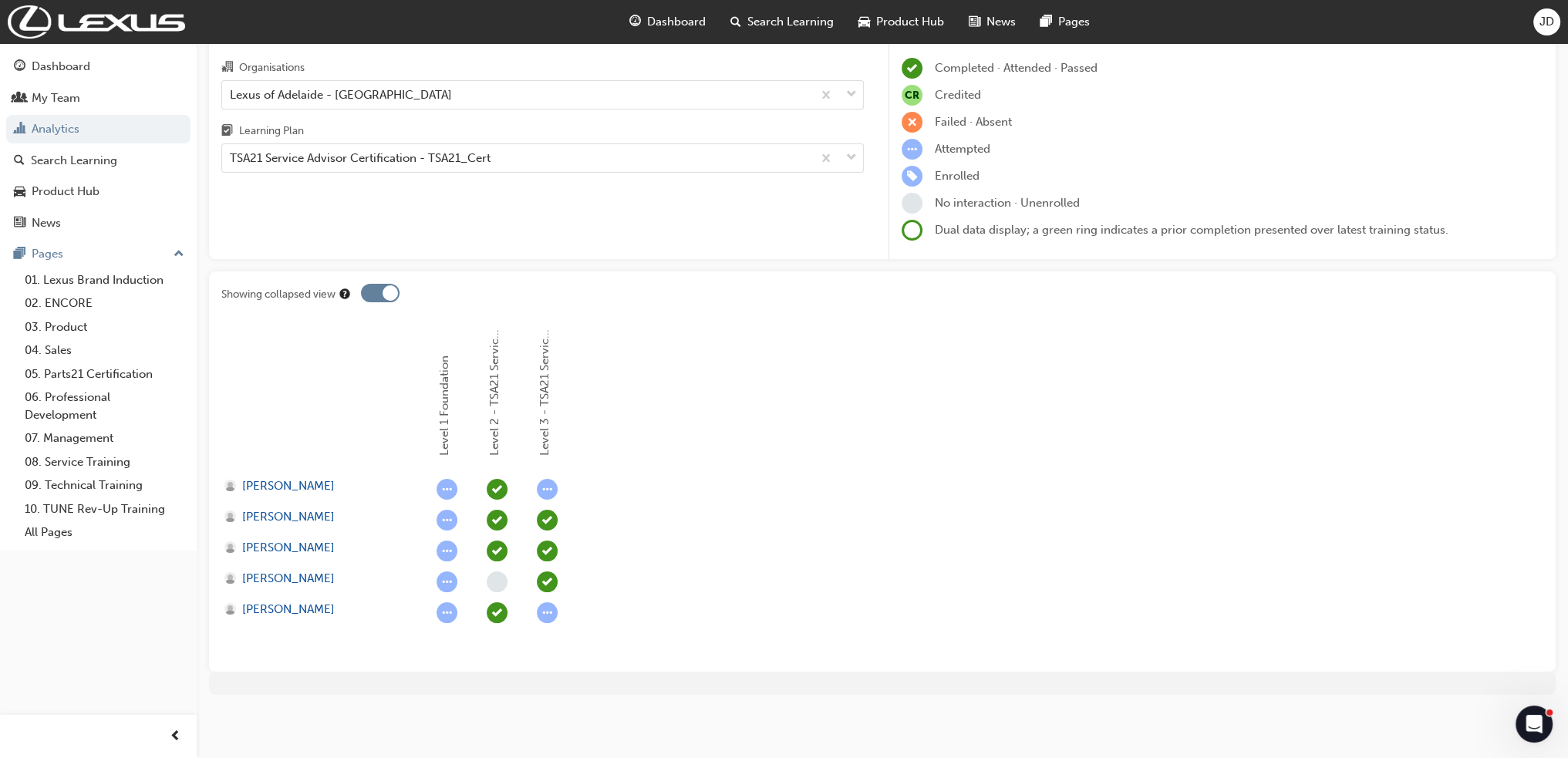
scroll to position [85, 0]
click at [380, 298] on div at bounding box center [380, 293] width 39 height 19
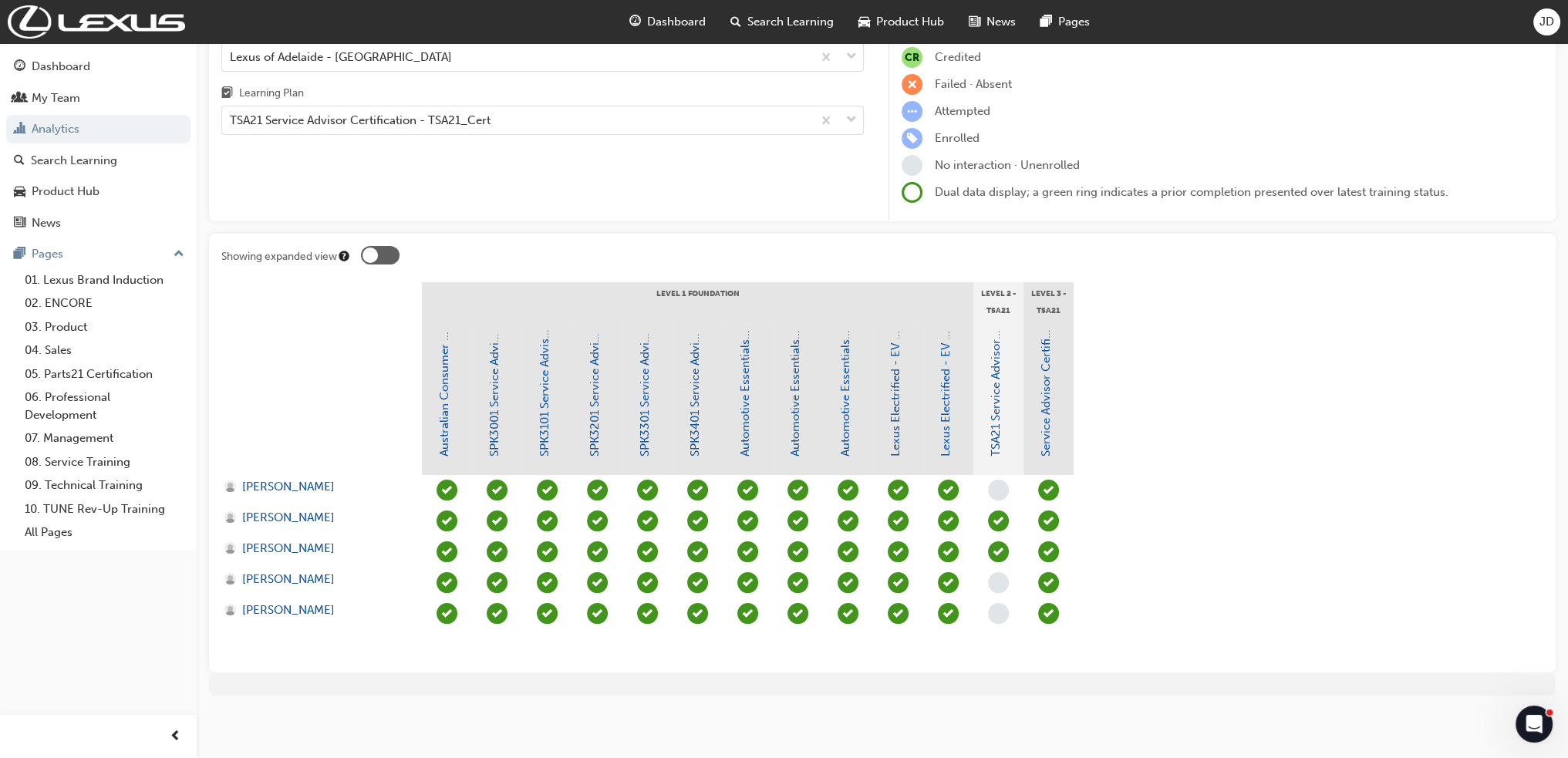
scroll to position [0, 0]
